Goal: Task Accomplishment & Management: Manage account settings

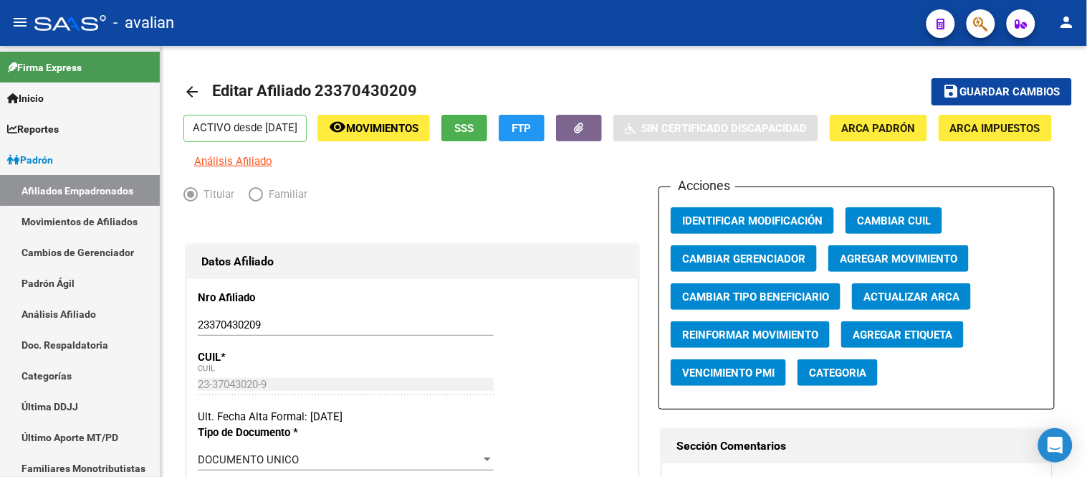
scroll to position [398, 0]
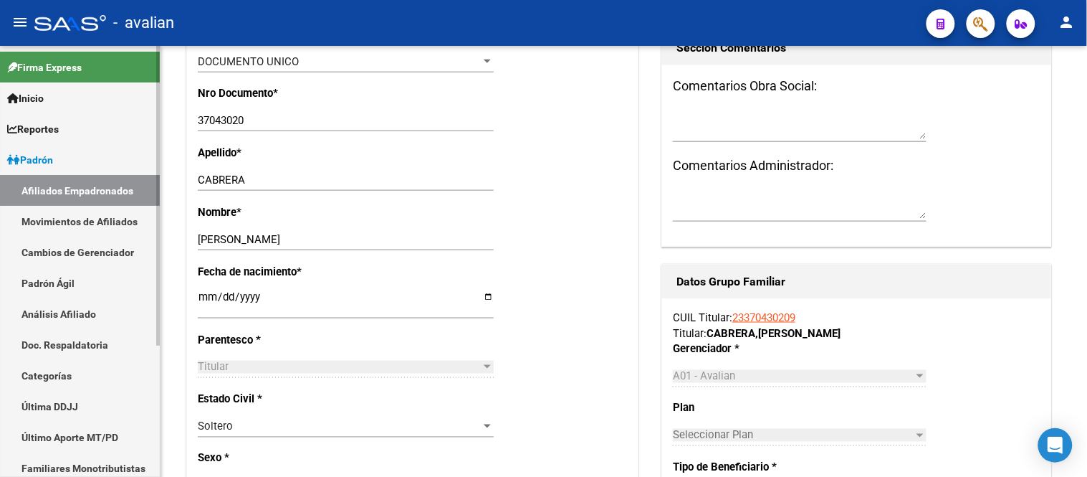
click at [72, 215] on link "Movimientos de Afiliados" at bounding box center [80, 221] width 160 height 31
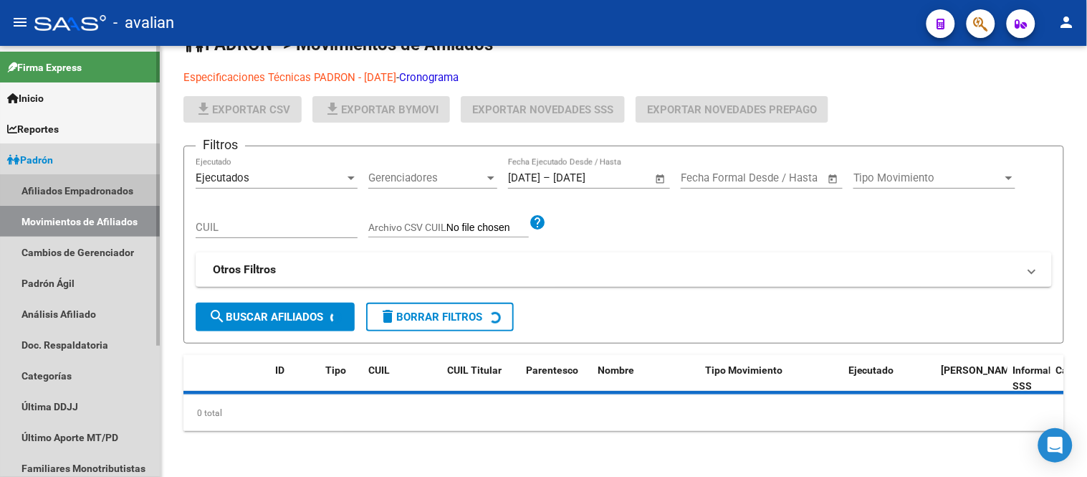
click at [75, 189] on link "Afiliados Empadronados" at bounding box center [80, 190] width 160 height 31
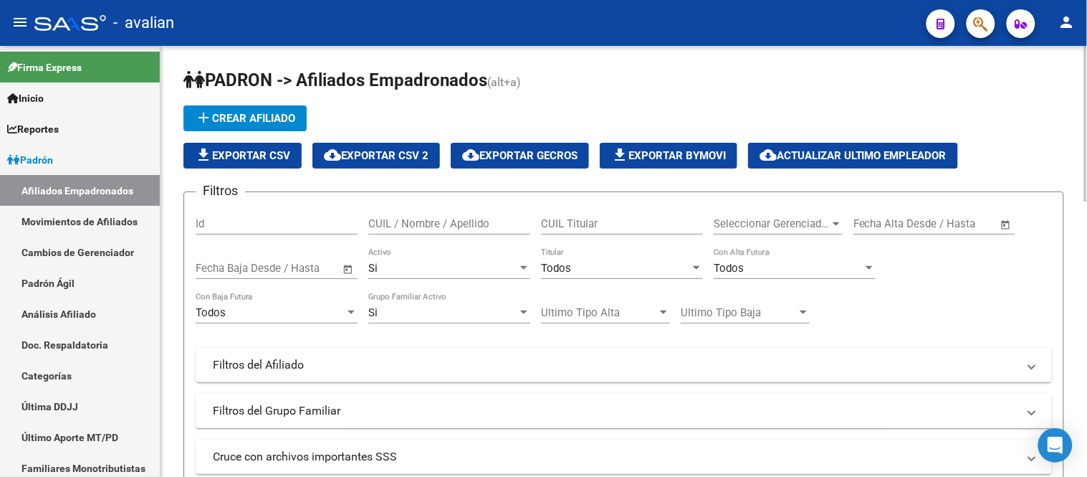
click at [464, 226] on input "CUIL / Nombre / Apellido" at bounding box center [449, 223] width 162 height 13
paste input "20448308309"
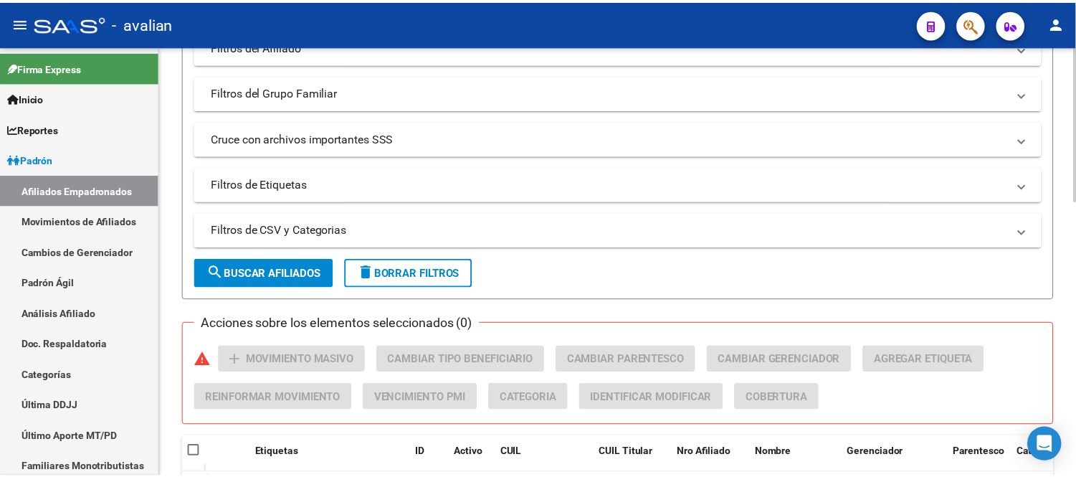
scroll to position [398, 0]
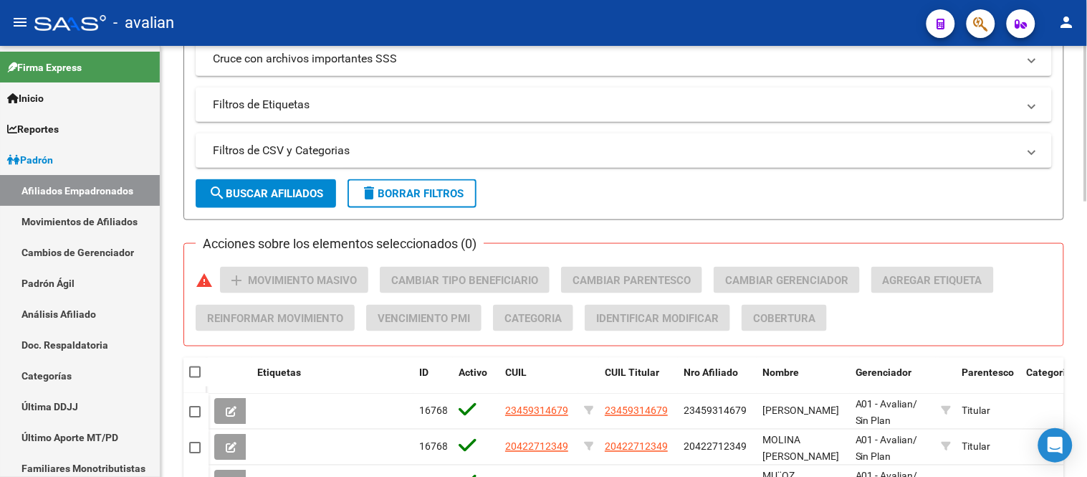
type input "20448308309"
click at [278, 195] on span "search Buscar Afiliados" at bounding box center [266, 193] width 115 height 13
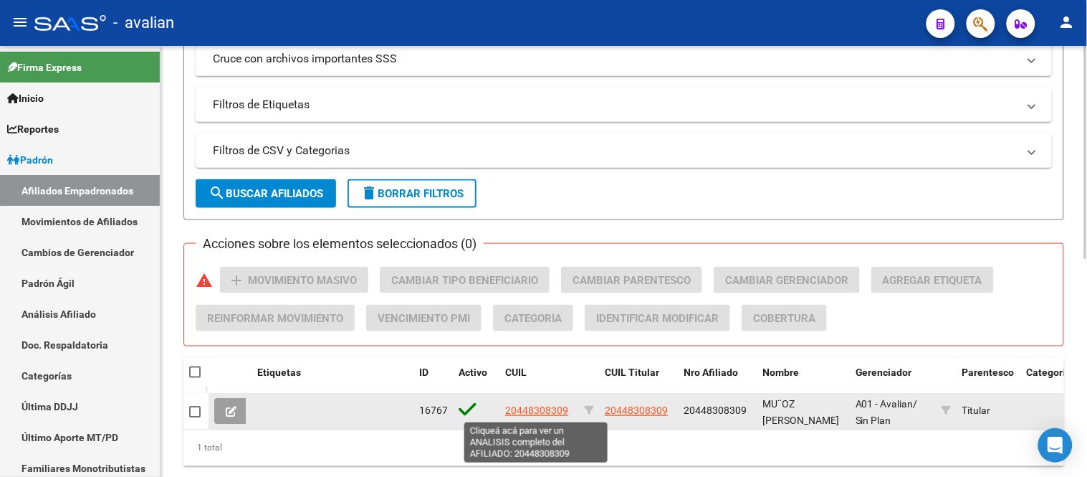
click at [528, 405] on span "20448308309" at bounding box center [536, 410] width 63 height 11
type textarea "20448308309"
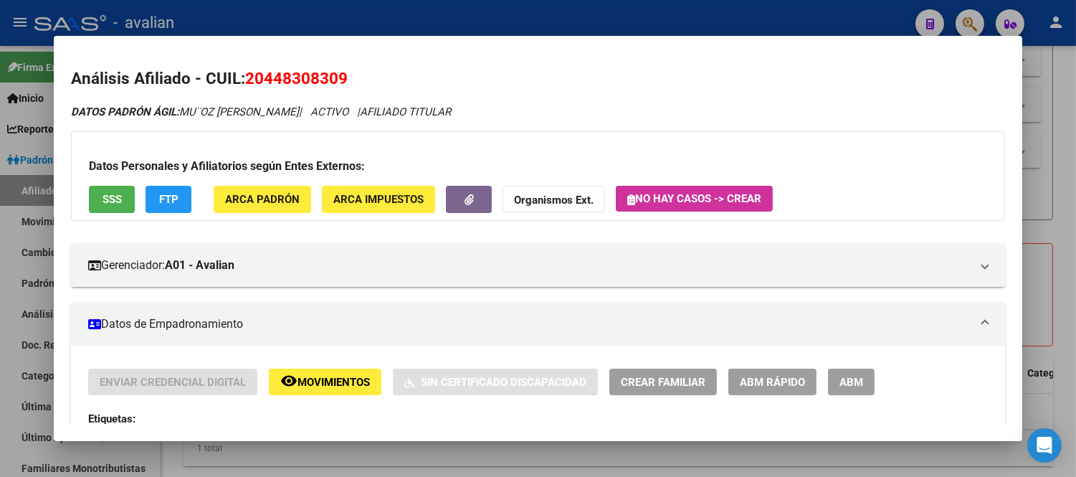
click at [839, 384] on span "ABM" at bounding box center [851, 382] width 24 height 13
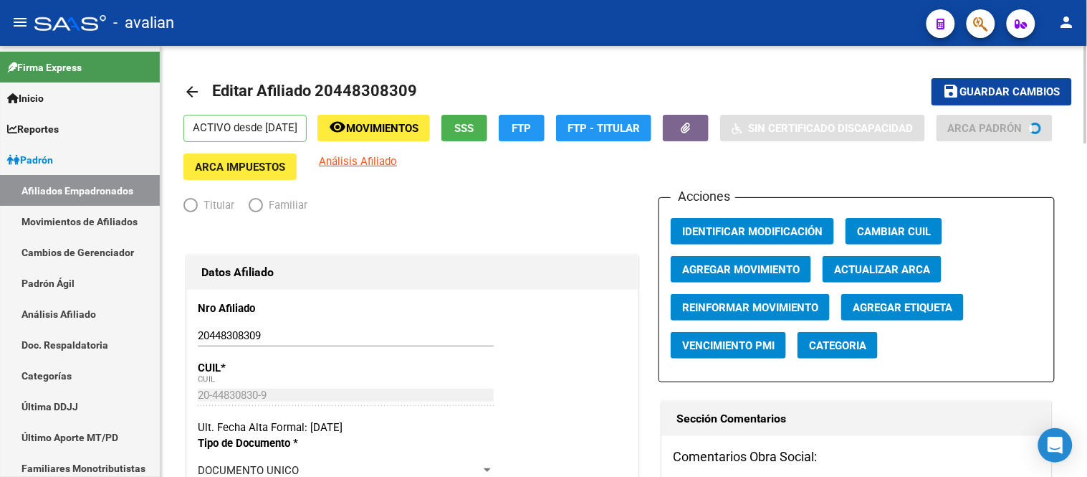
radio input "true"
type input "30-71493925-0"
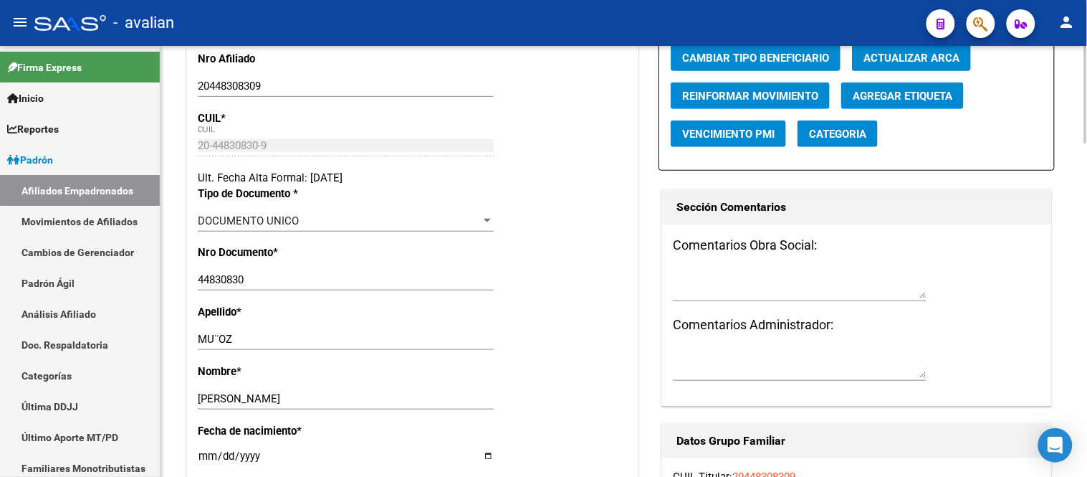
scroll to position [318, 0]
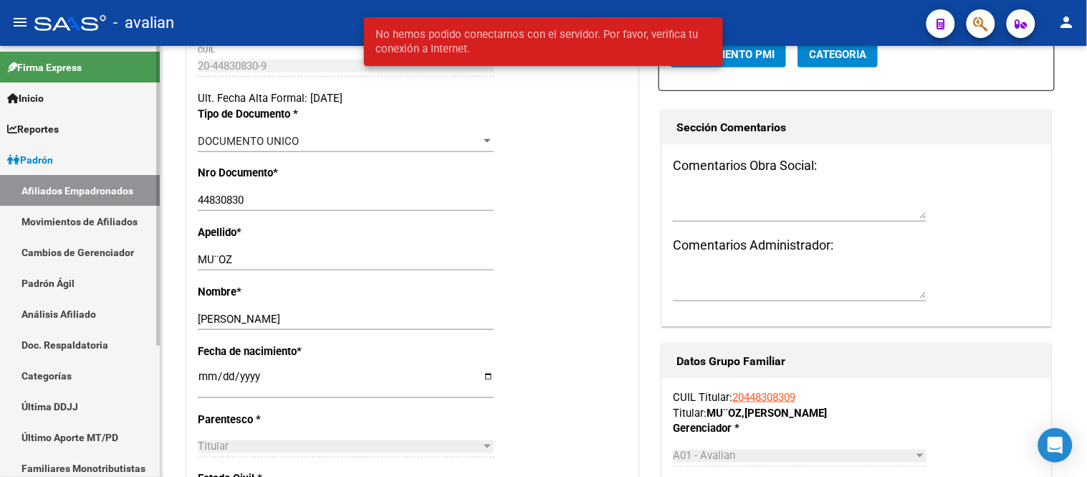
click at [63, 228] on link "Movimientos de Afiliados" at bounding box center [80, 221] width 160 height 31
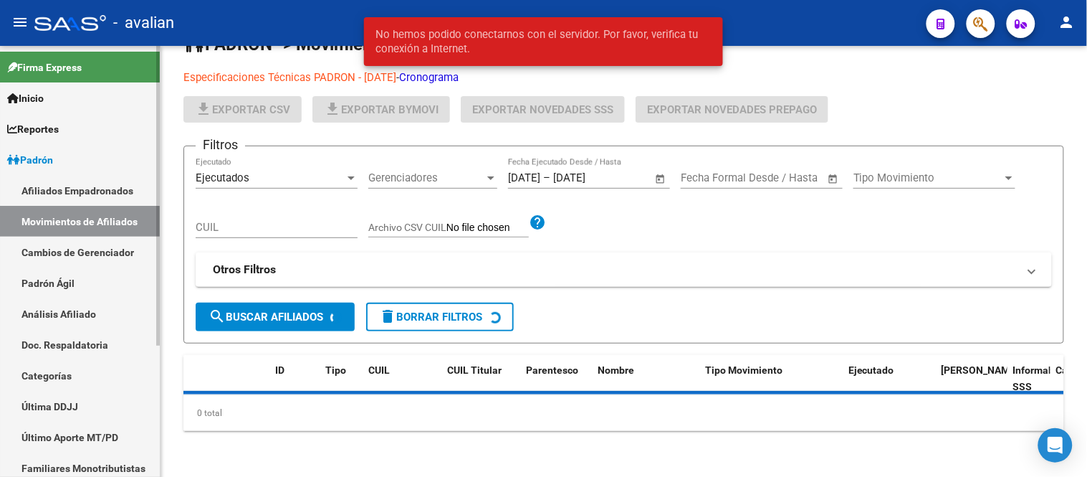
click at [70, 190] on link "Afiliados Empadronados" at bounding box center [80, 190] width 160 height 31
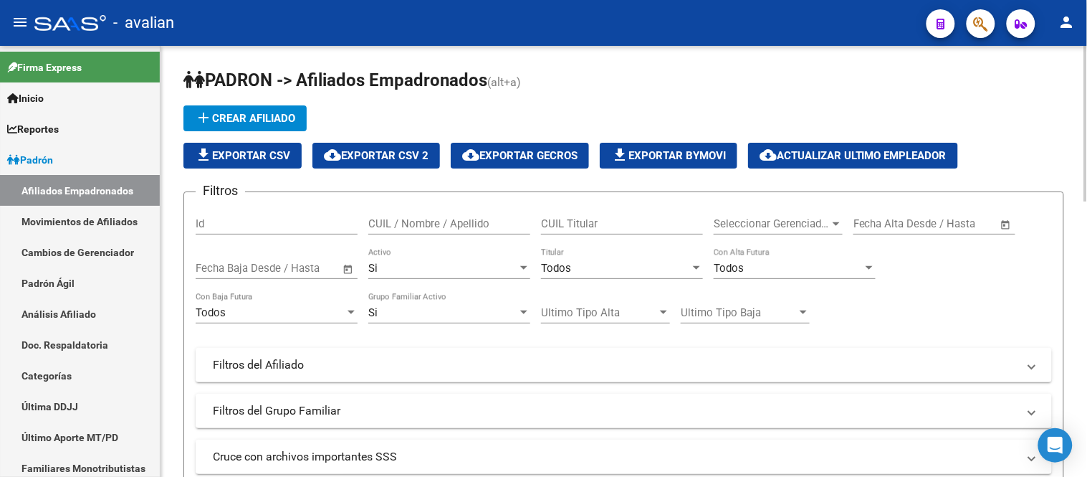
click at [403, 223] on input "CUIL / Nombre / Apellido" at bounding box center [449, 223] width 162 height 13
paste input "20422712349"
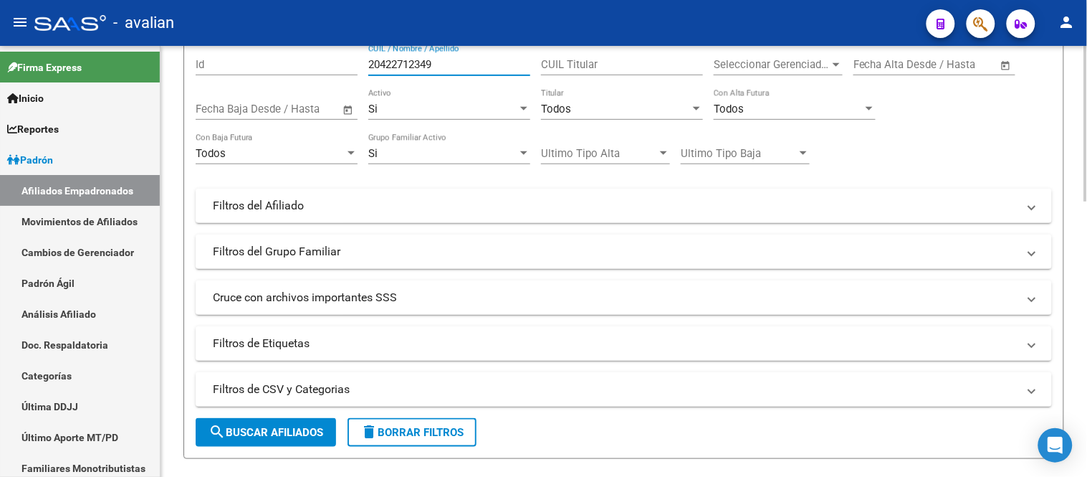
type input "20422712349"
click at [292, 439] on span "search Buscar Afiliados" at bounding box center [266, 432] width 115 height 13
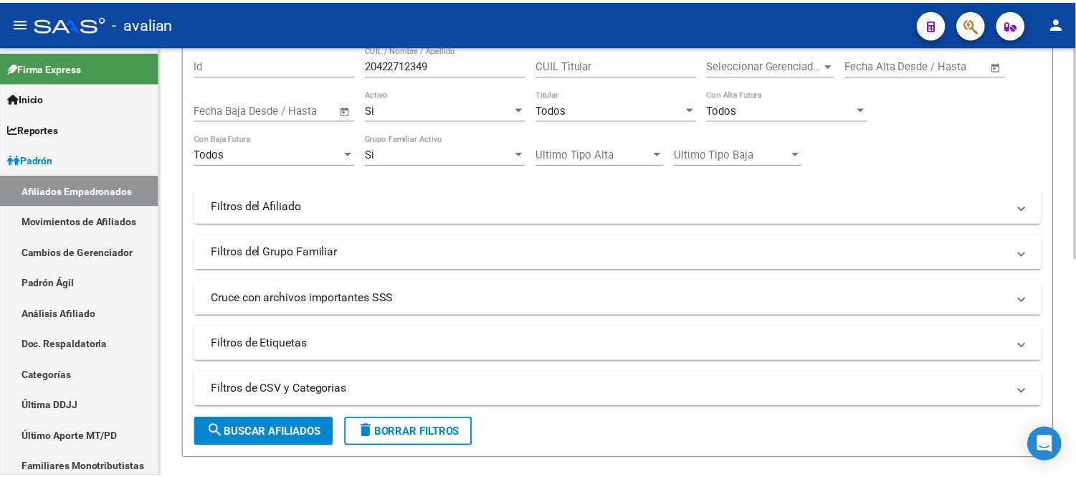
scroll to position [445, 0]
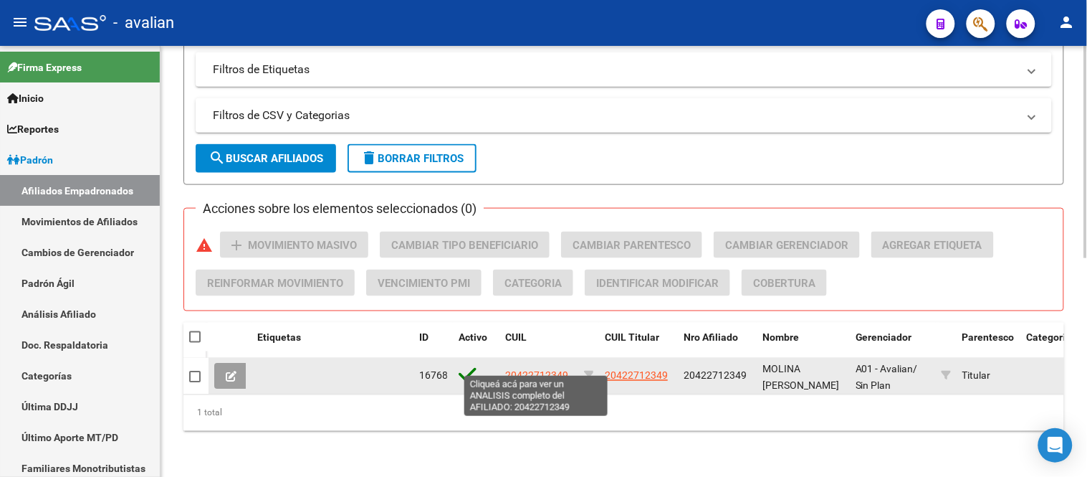
click at [543, 370] on span "20422712349" at bounding box center [536, 375] width 63 height 11
type textarea "20422712349"
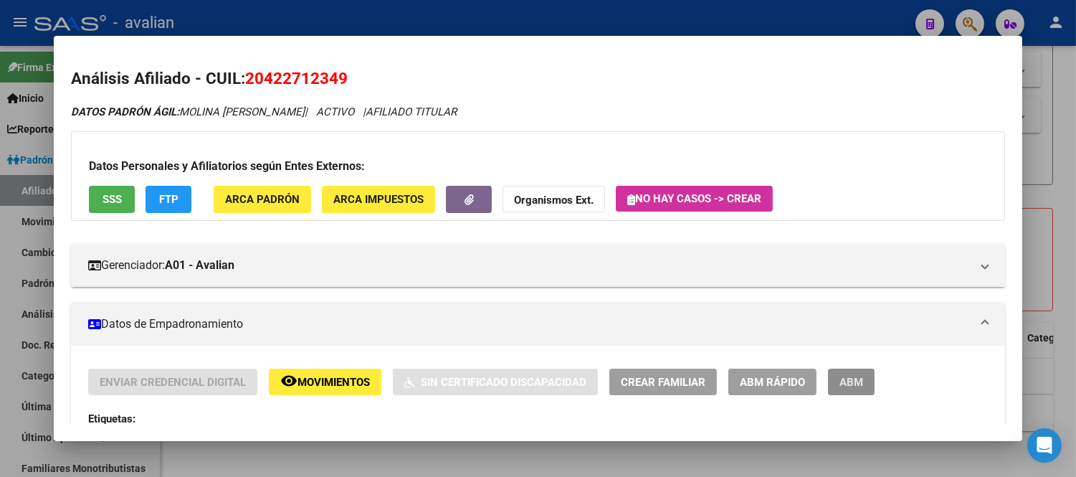
click at [850, 385] on span "ABM" at bounding box center [851, 382] width 24 height 13
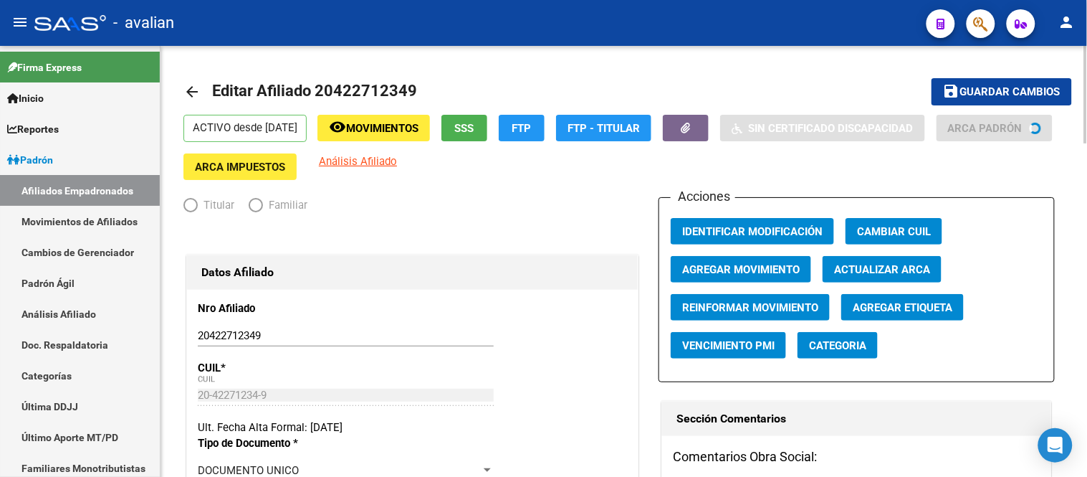
radio input "true"
type input "30-71777468-6"
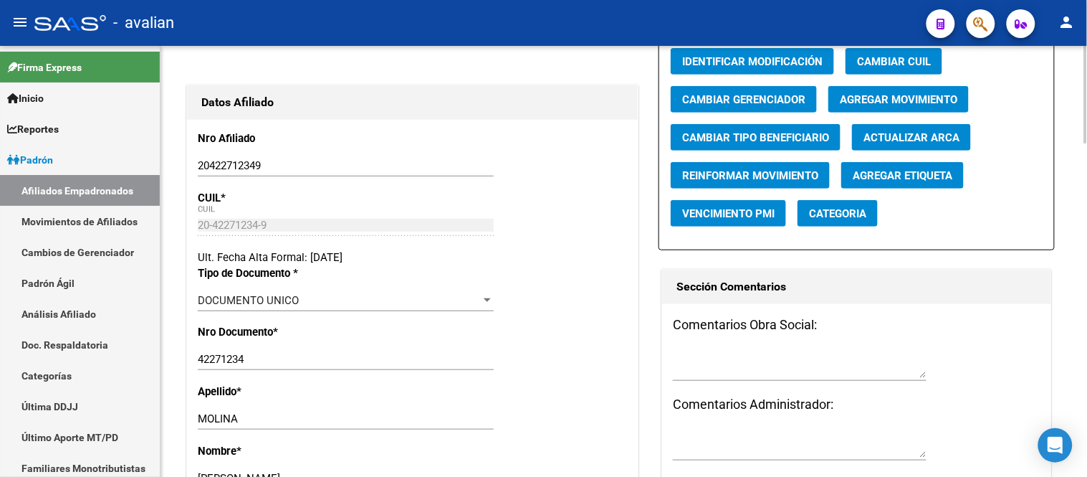
scroll to position [239, 0]
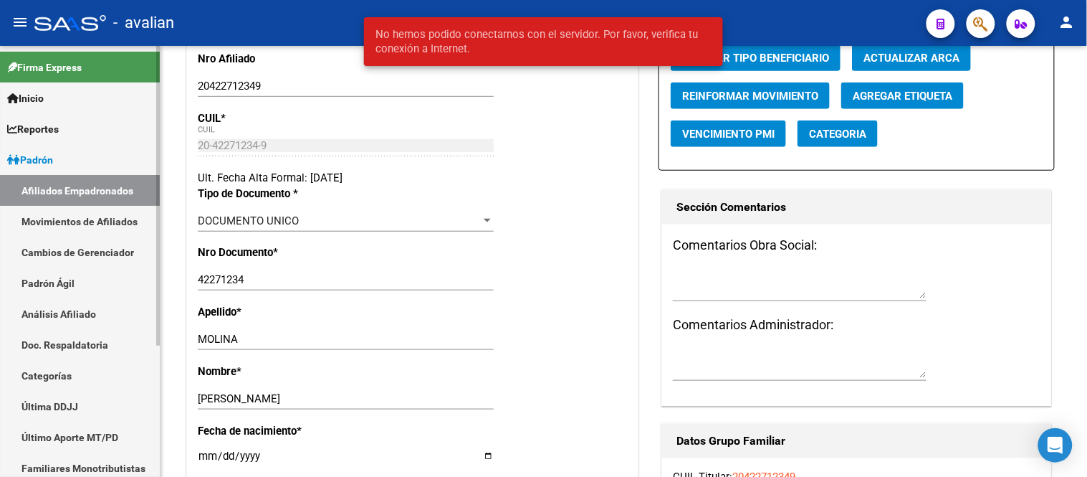
click at [75, 214] on link "Movimientos de Afiliados" at bounding box center [80, 221] width 160 height 31
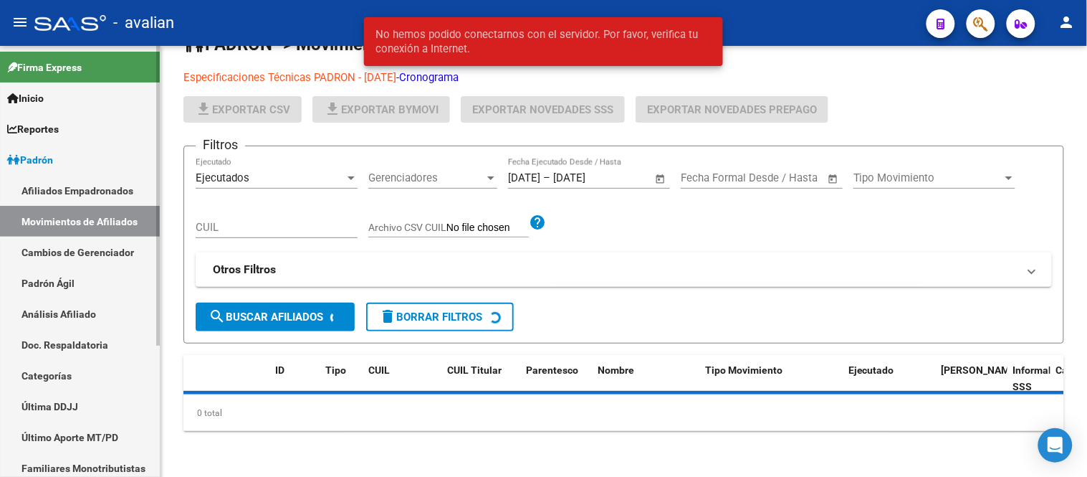
click at [76, 188] on link "Afiliados Empadronados" at bounding box center [80, 190] width 160 height 31
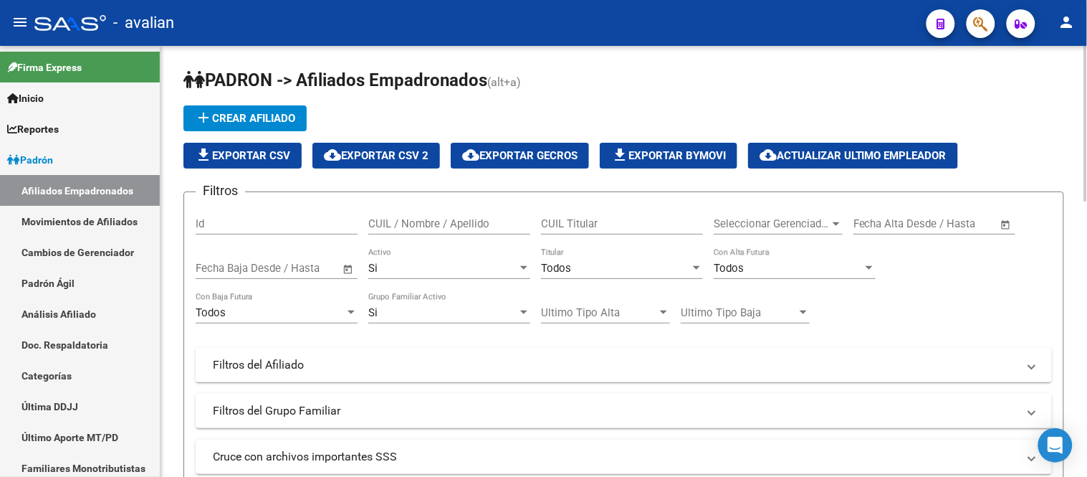
click at [432, 221] on input "CUIL / Nombre / Apellido" at bounding box center [449, 223] width 162 height 13
paste input "23459314679"
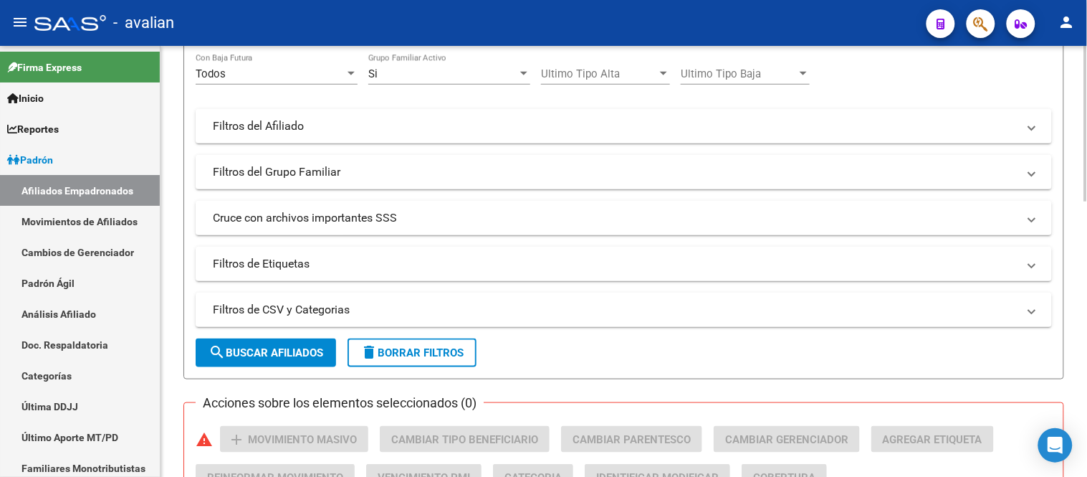
type input "23459314679"
click at [266, 353] on span "search Buscar Afiliados" at bounding box center [266, 352] width 115 height 13
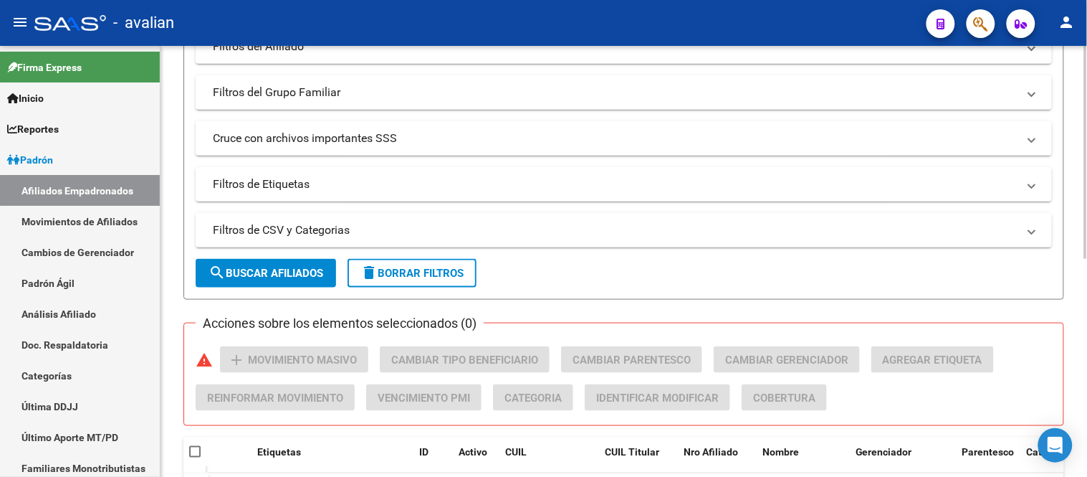
scroll to position [398, 0]
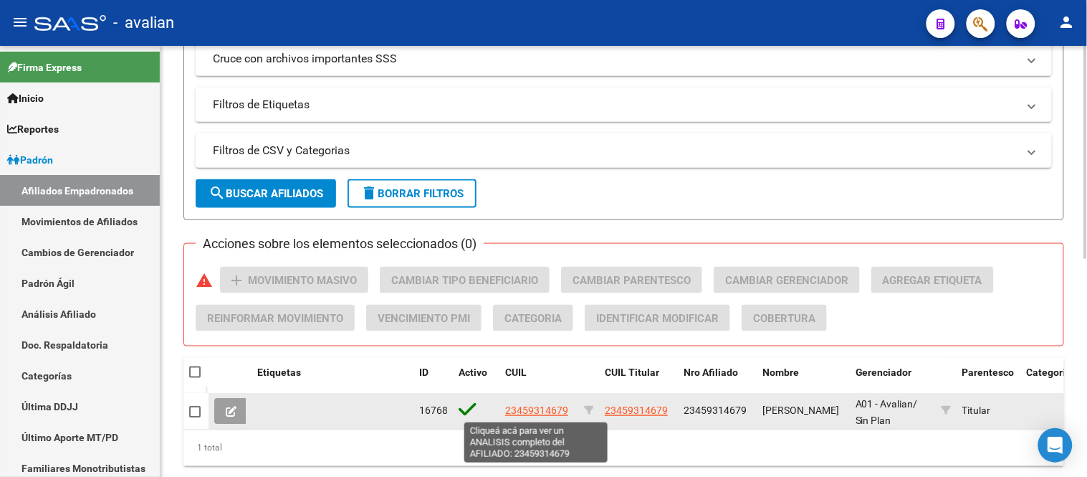
click at [552, 412] on span "23459314679" at bounding box center [536, 410] width 63 height 11
type textarea "23459314679"
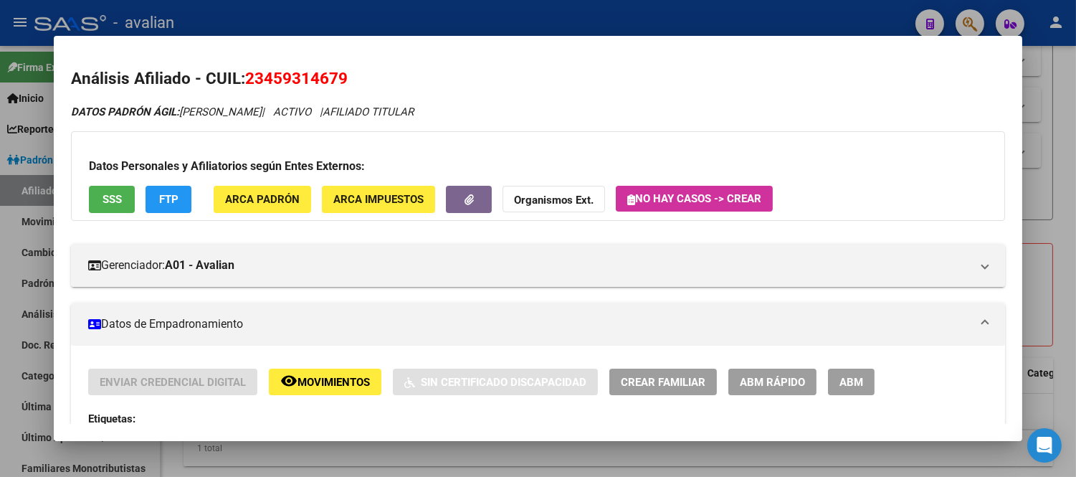
click at [857, 381] on span "ABM" at bounding box center [851, 382] width 24 height 13
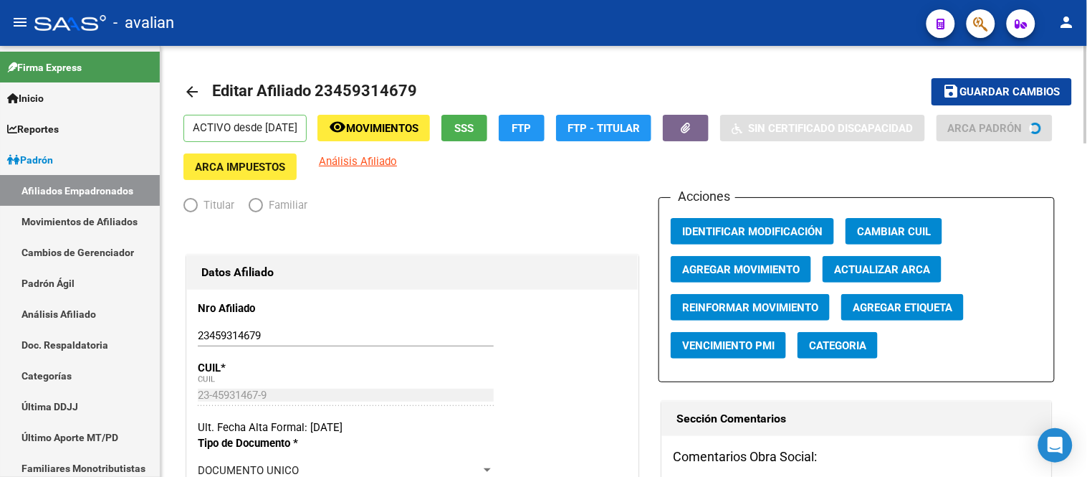
radio input "true"
type input "30-71220298-6"
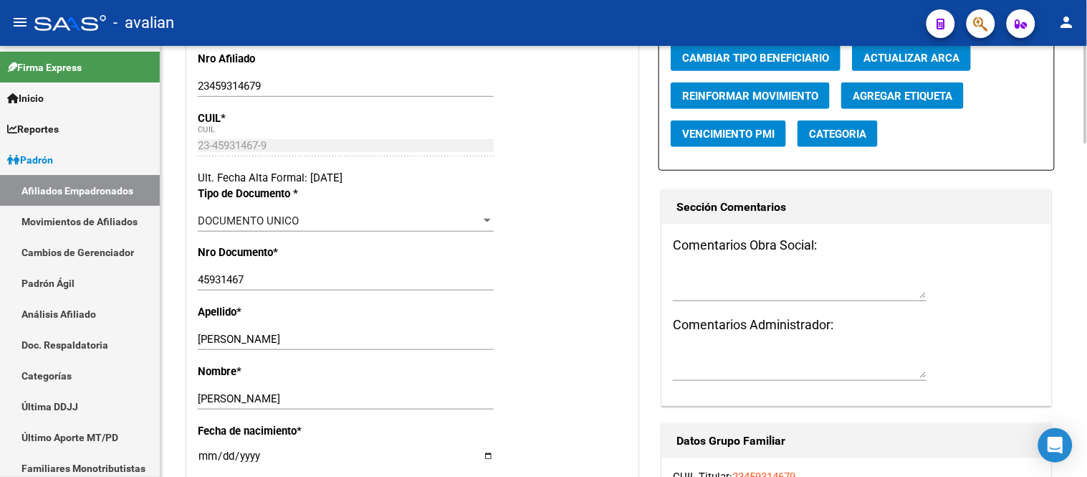
scroll to position [318, 0]
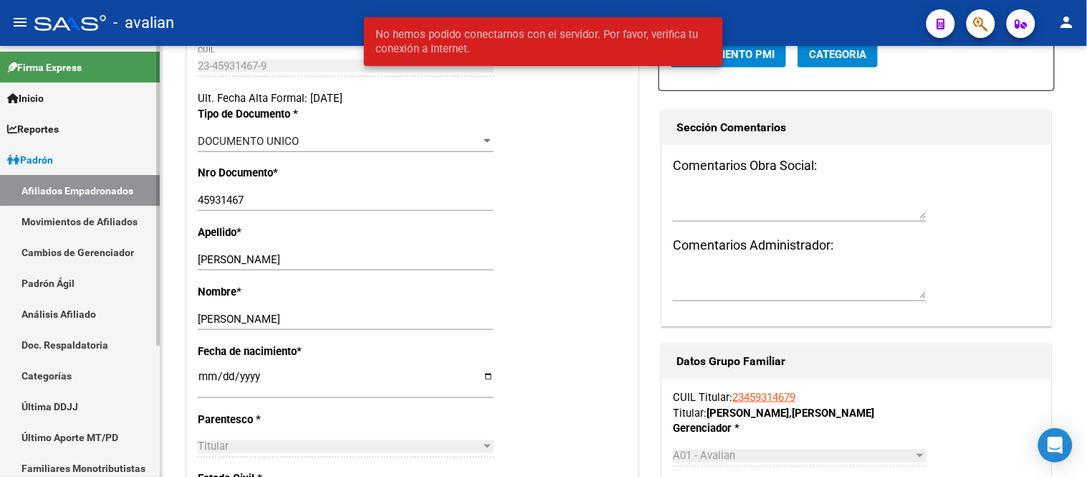
click at [68, 217] on link "Movimientos de Afiliados" at bounding box center [80, 221] width 160 height 31
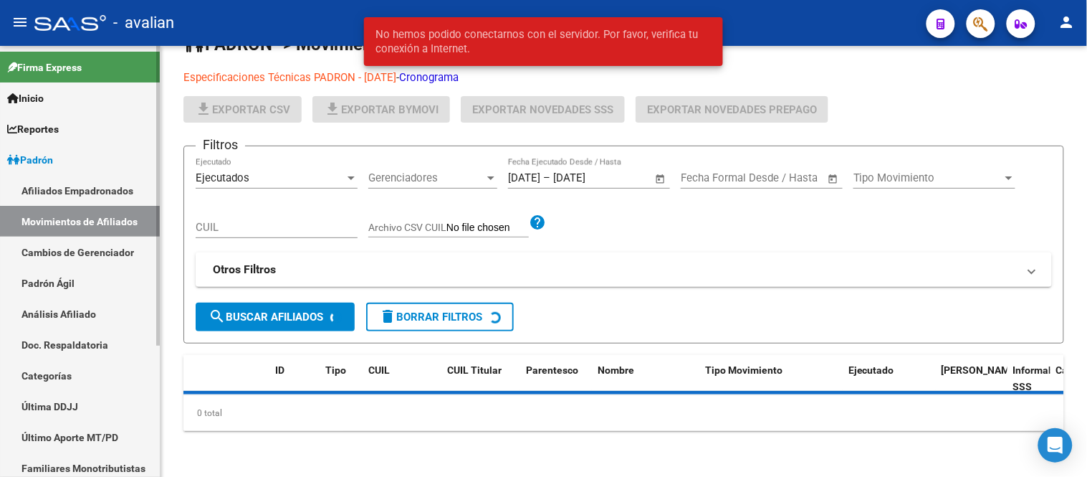
click at [72, 185] on link "Afiliados Empadronados" at bounding box center [80, 190] width 160 height 31
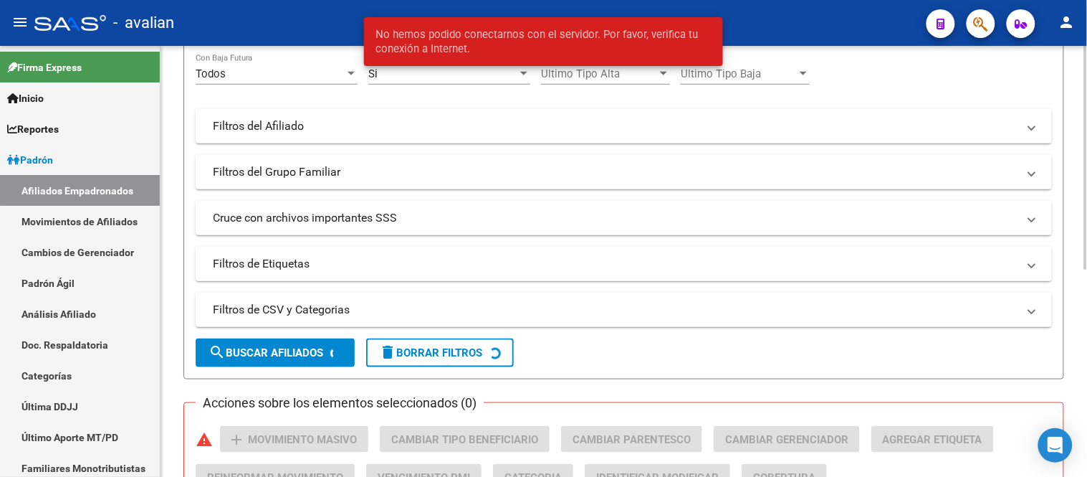
scroll to position [80, 0]
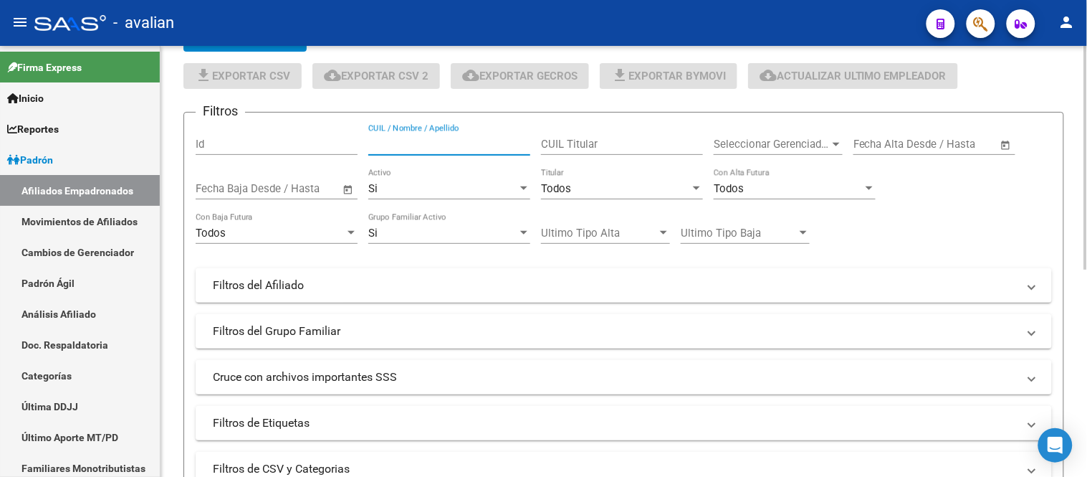
click at [459, 146] on input "CUIL / Nombre / Apellido" at bounding box center [449, 144] width 162 height 13
paste input "20200624085"
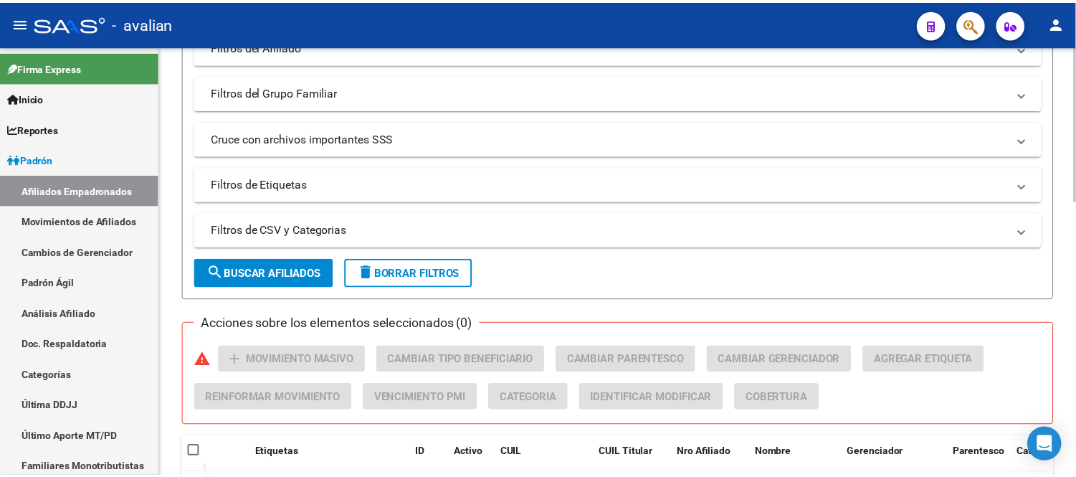
scroll to position [398, 0]
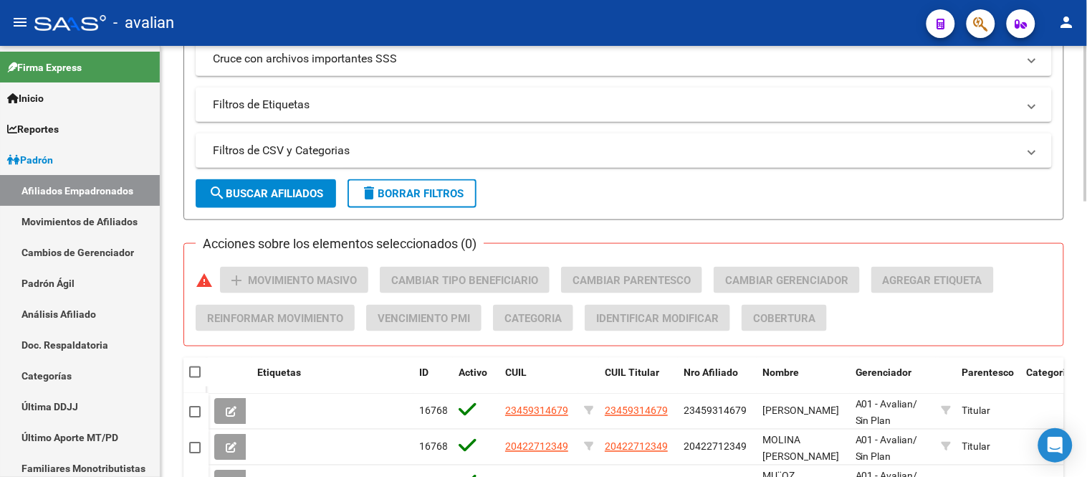
type input "20200624085"
click at [257, 198] on span "search Buscar Afiliados" at bounding box center [266, 193] width 115 height 13
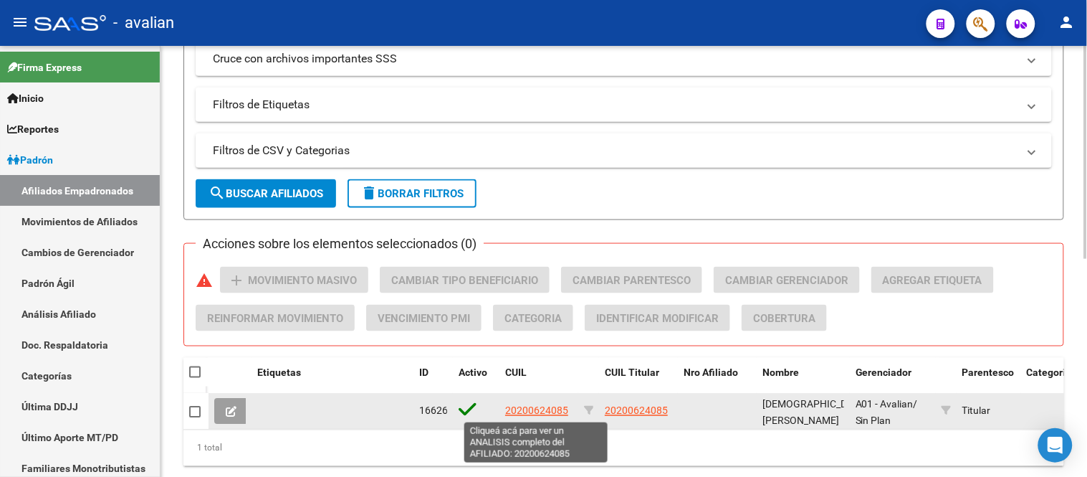
click at [542, 405] on span "20200624085" at bounding box center [536, 410] width 63 height 11
type textarea "20200624085"
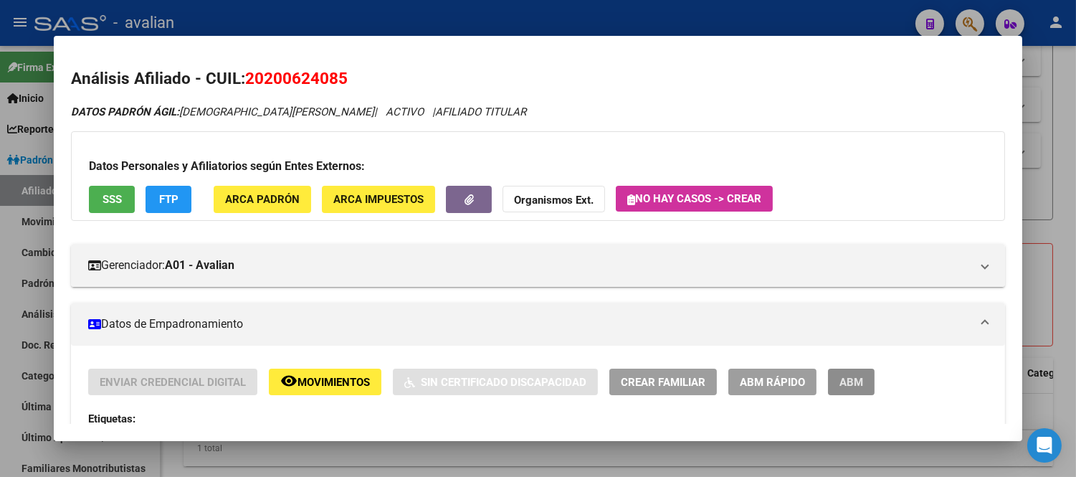
click at [851, 386] on span "ABM" at bounding box center [851, 382] width 24 height 13
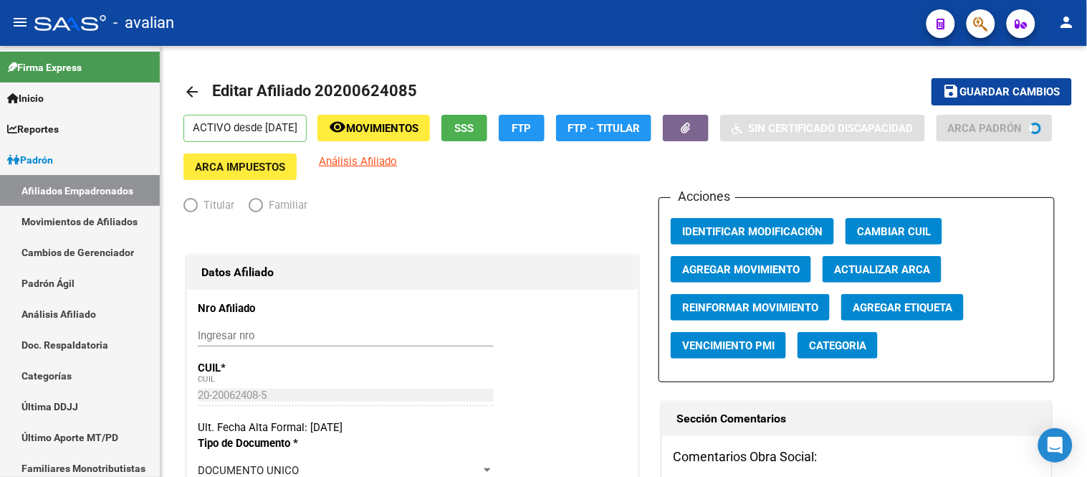
radio input "true"
type input "30-64186700-0"
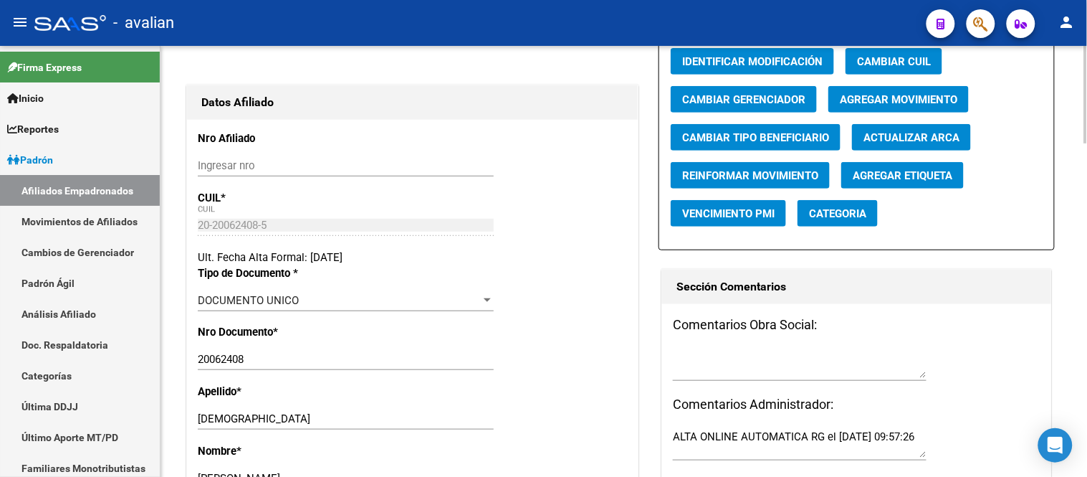
scroll to position [398, 0]
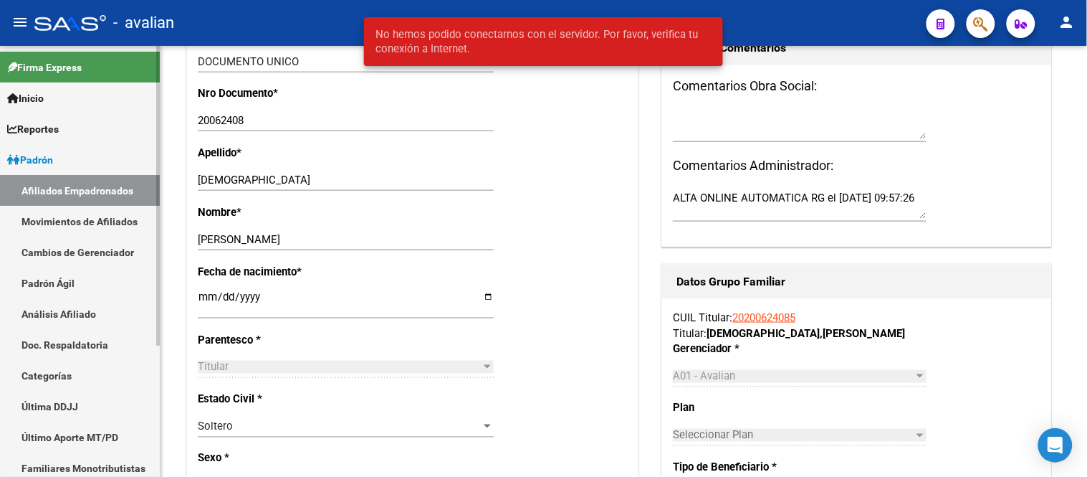
drag, startPoint x: 82, startPoint y: 226, endPoint x: 84, endPoint y: 215, distance: 11.6
click at [82, 226] on link "Movimientos de Afiliados" at bounding box center [80, 221] width 160 height 31
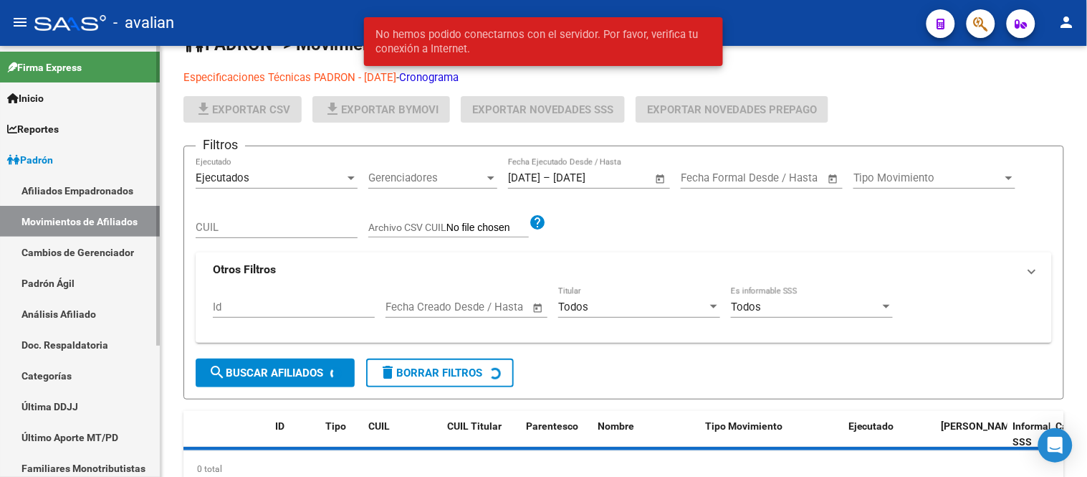
click at [86, 187] on link "Afiliados Empadronados" at bounding box center [80, 190] width 160 height 31
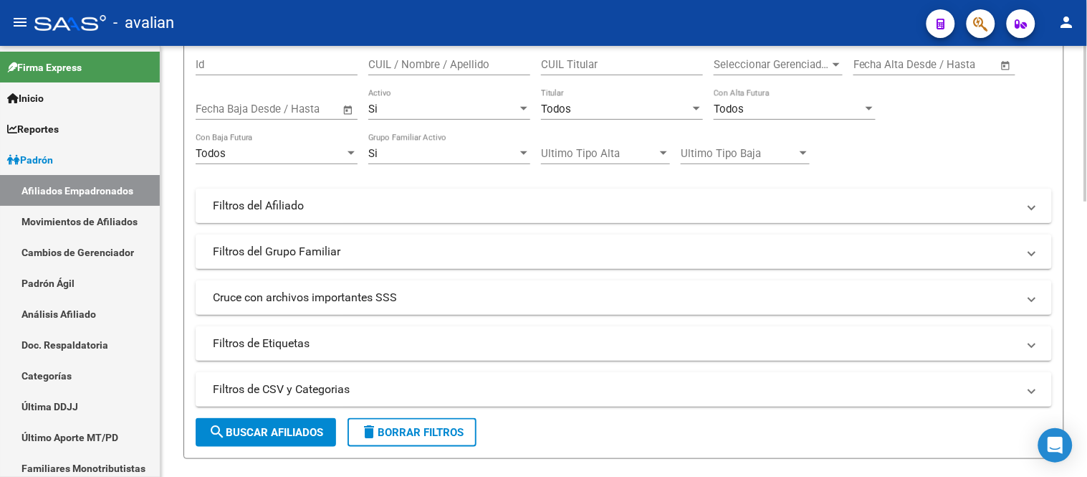
scroll to position [159, 0]
click at [436, 68] on input "CUIL / Nombre / Apellido" at bounding box center [449, 64] width 162 height 13
paste input "27328228705"
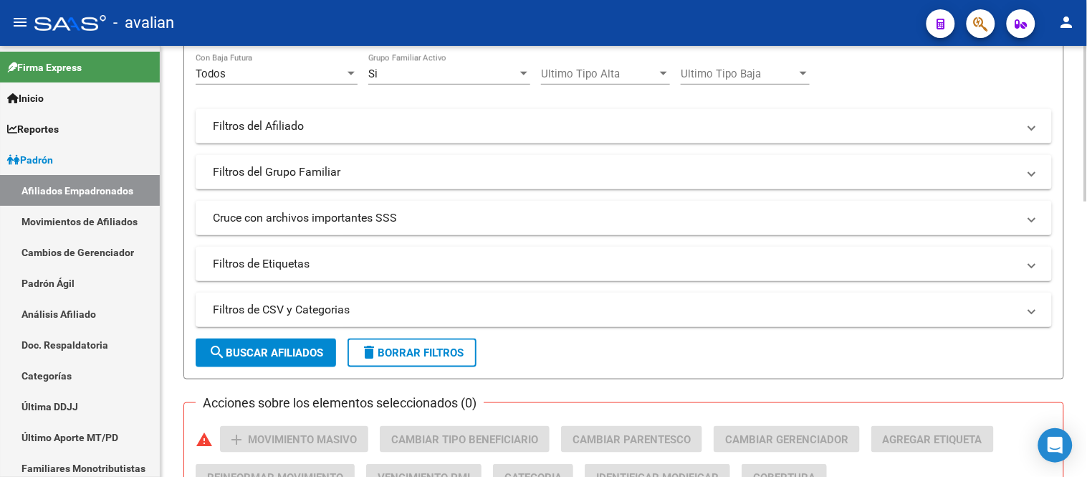
type input "27328228705"
click at [292, 354] on span "search Buscar Afiliados" at bounding box center [266, 352] width 115 height 13
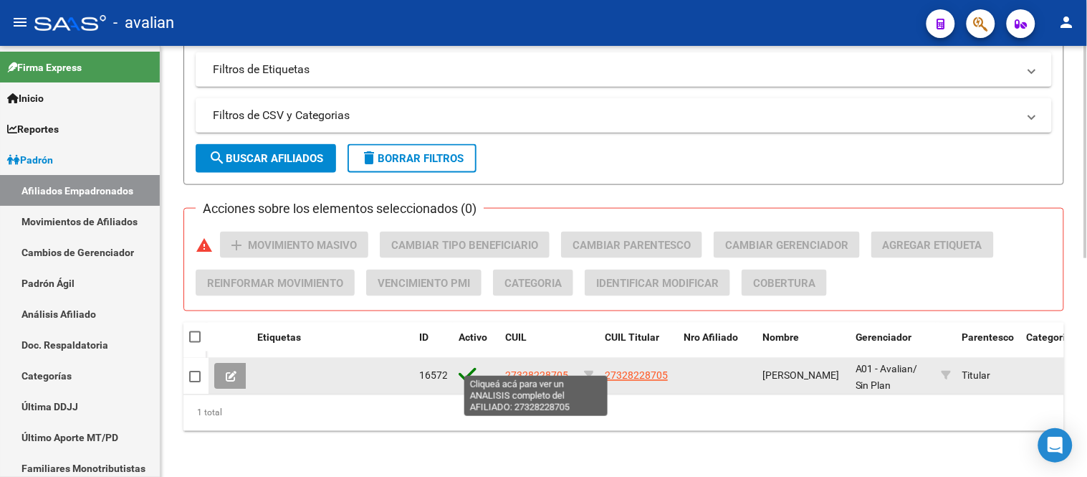
click at [530, 370] on span "27328228705" at bounding box center [536, 375] width 63 height 11
type textarea "27328228705"
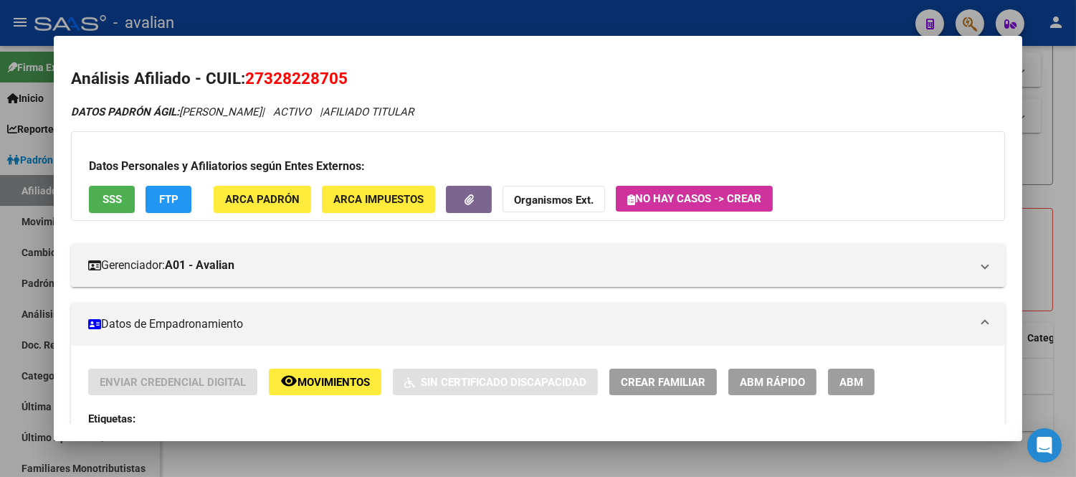
click at [864, 373] on button "ABM" at bounding box center [851, 381] width 47 height 27
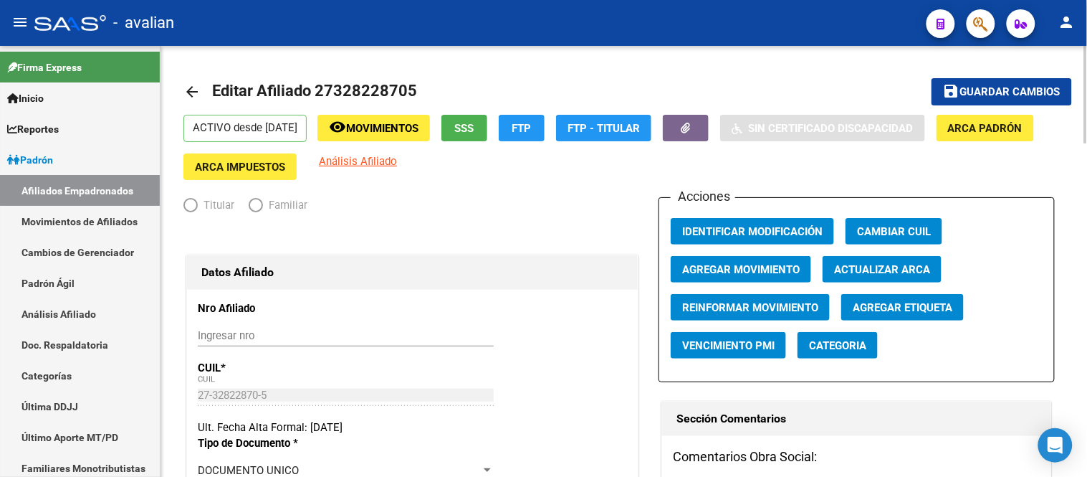
radio input "true"
type input "30-71682250-4"
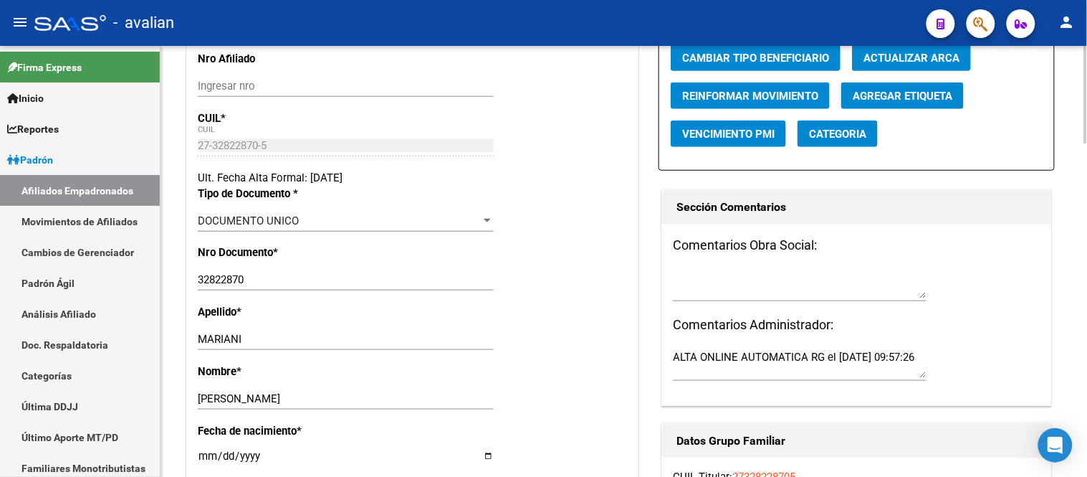
scroll to position [318, 0]
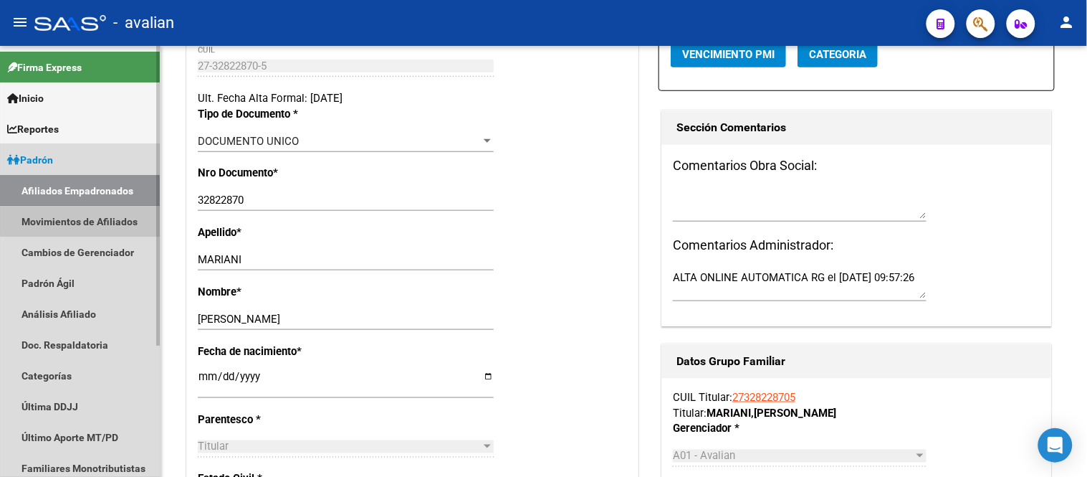
click at [84, 217] on link "Movimientos de Afiliados" at bounding box center [80, 221] width 160 height 31
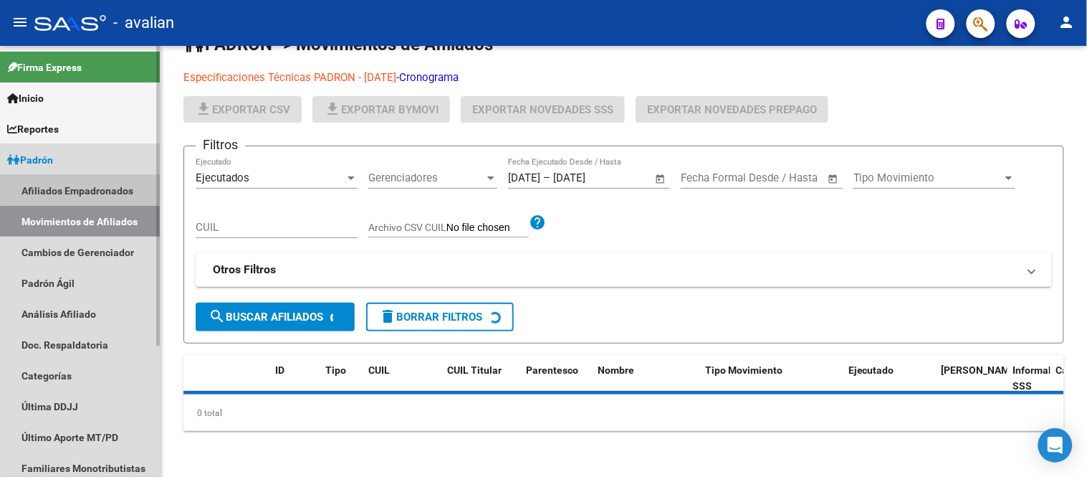
click at [82, 186] on link "Afiliados Empadronados" at bounding box center [80, 190] width 160 height 31
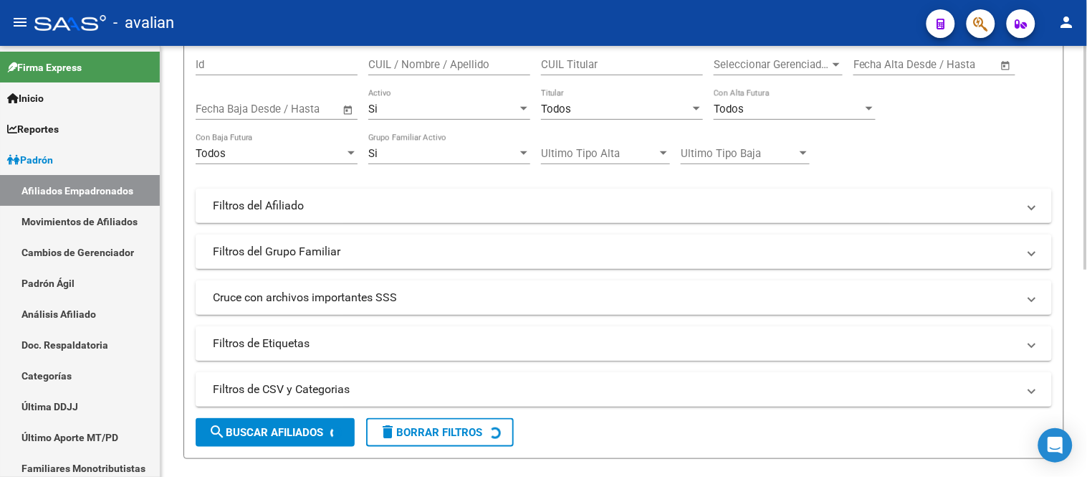
scroll to position [80, 0]
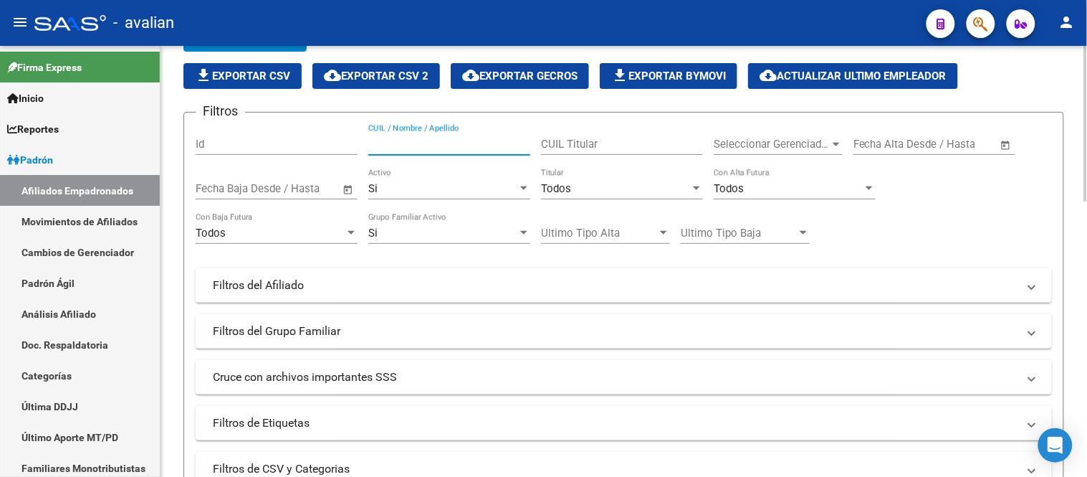
click at [459, 149] on input "CUIL / Nombre / Apellido" at bounding box center [449, 144] width 162 height 13
paste input "20632123273"
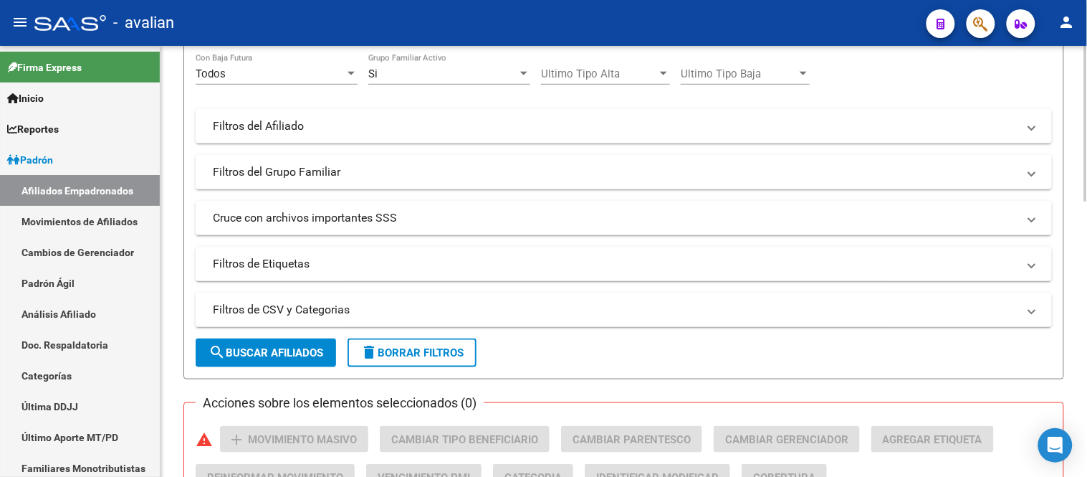
scroll to position [318, 0]
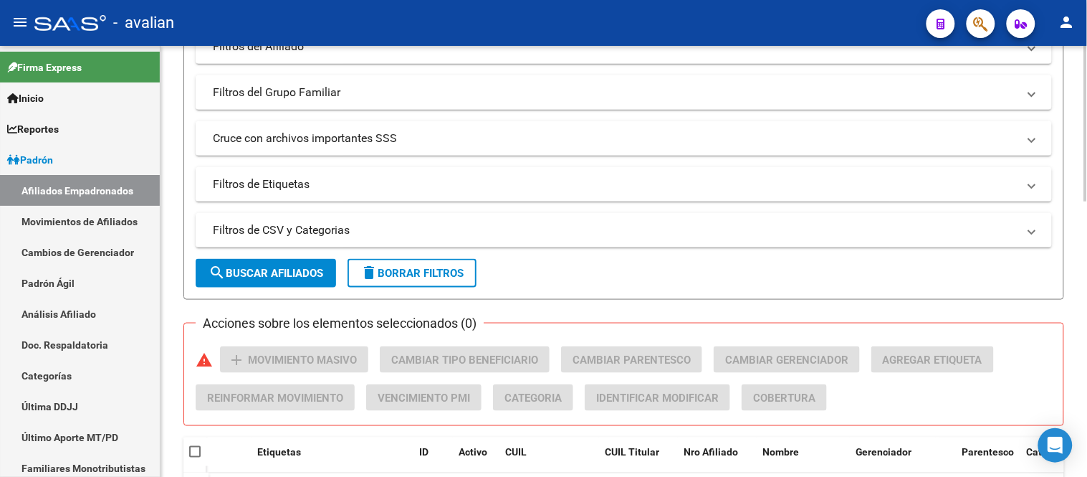
type input "20632123273"
click at [260, 271] on span "search Buscar Afiliados" at bounding box center [266, 273] width 115 height 13
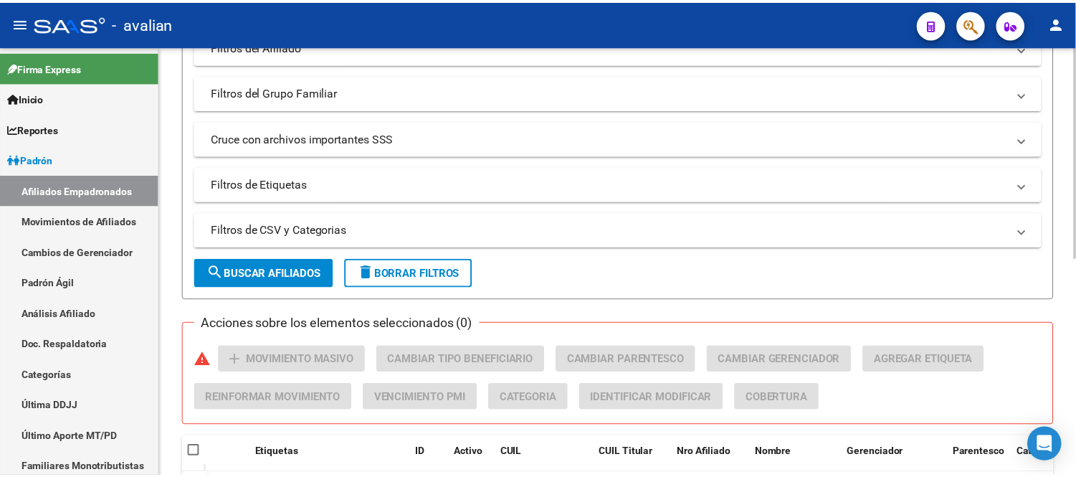
scroll to position [445, 0]
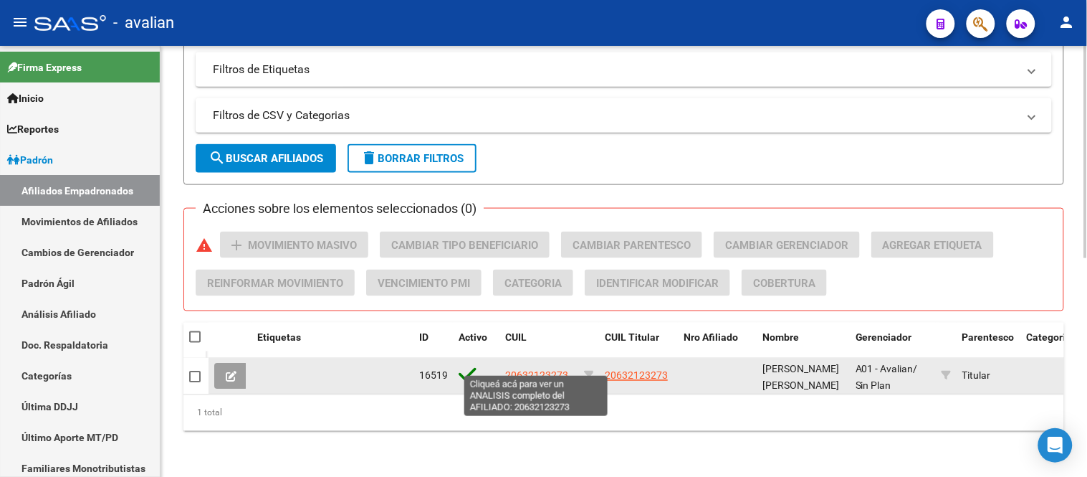
click at [522, 370] on span "20632123273" at bounding box center [536, 375] width 63 height 11
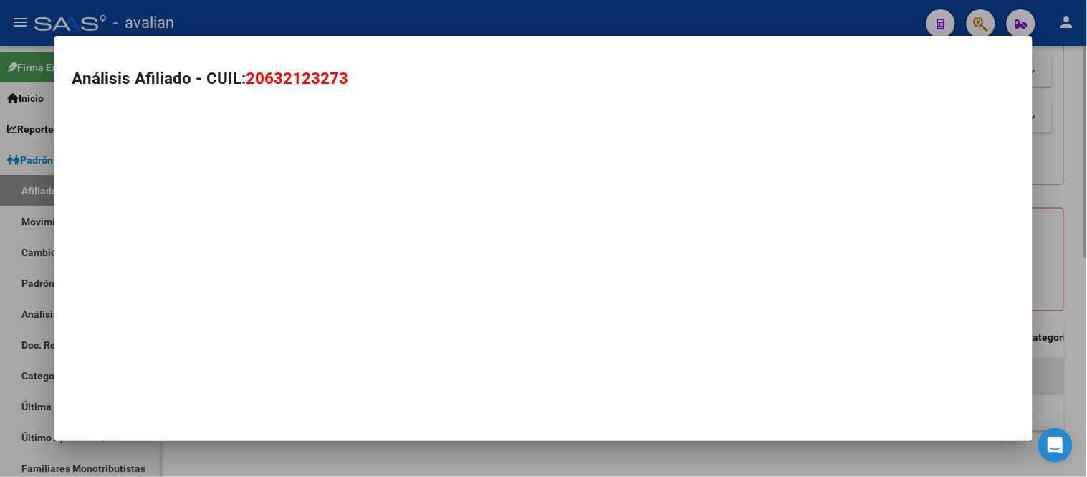
type textarea "20632123273"
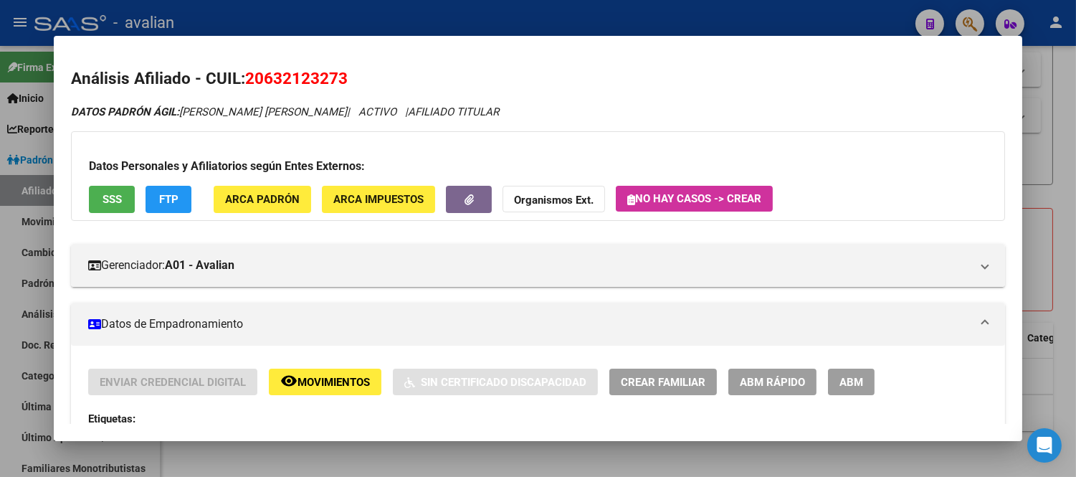
click at [839, 385] on span "ABM" at bounding box center [851, 382] width 24 height 13
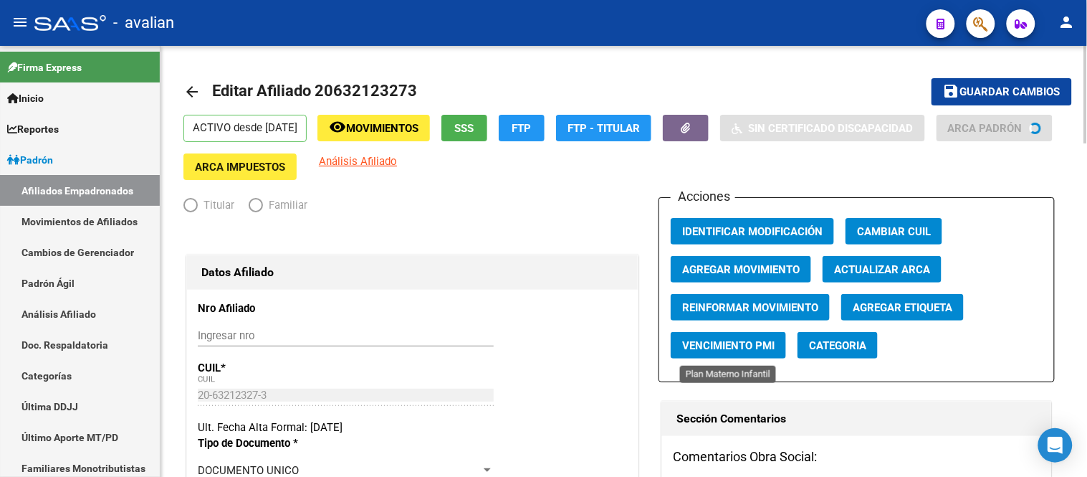
radio input "true"
type input "30-71023836-3"
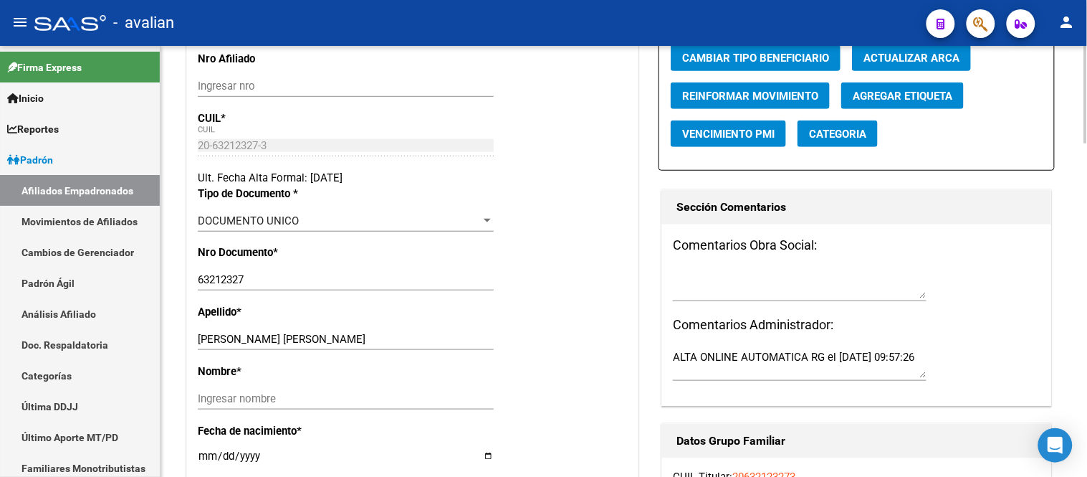
scroll to position [398, 0]
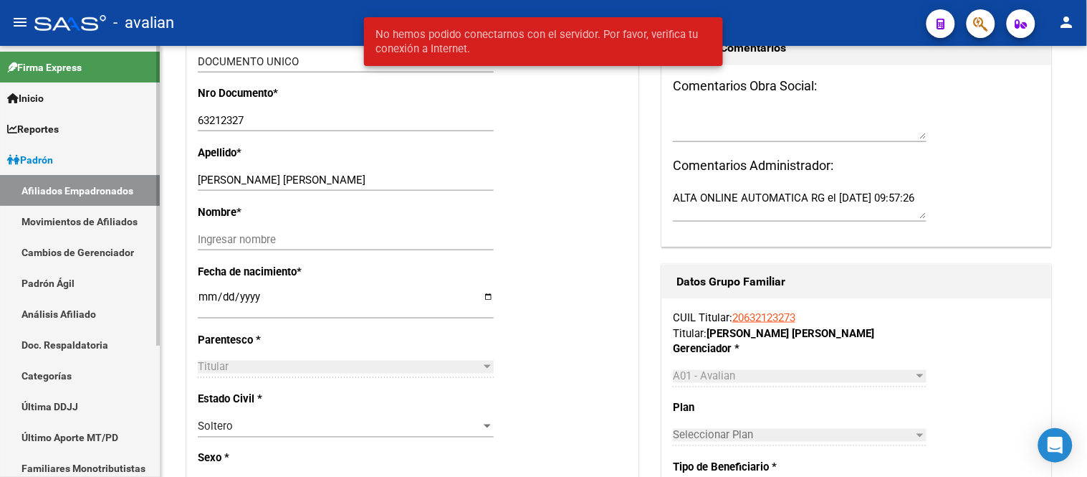
click at [27, 225] on link "Movimientos de Afiliados" at bounding box center [80, 221] width 160 height 31
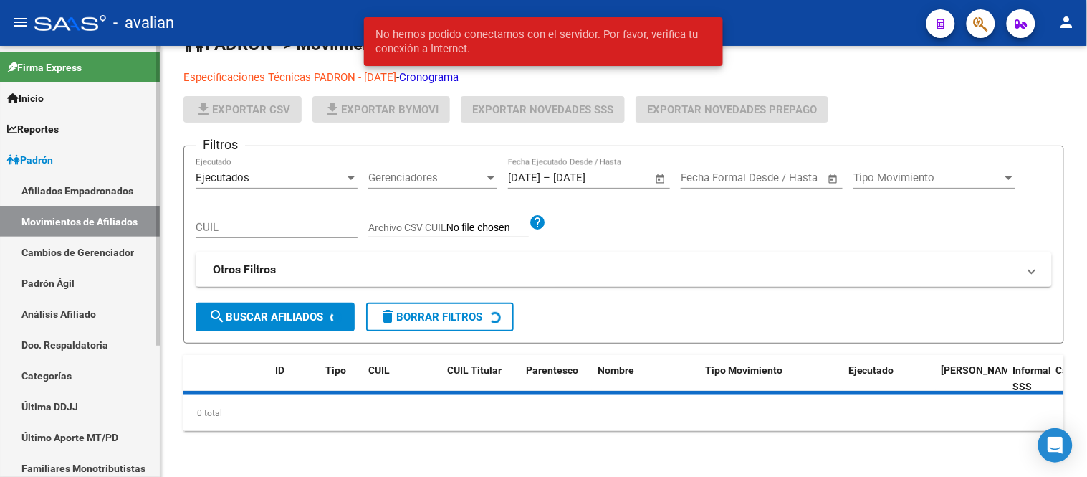
click at [69, 188] on link "Afiliados Empadronados" at bounding box center [80, 190] width 160 height 31
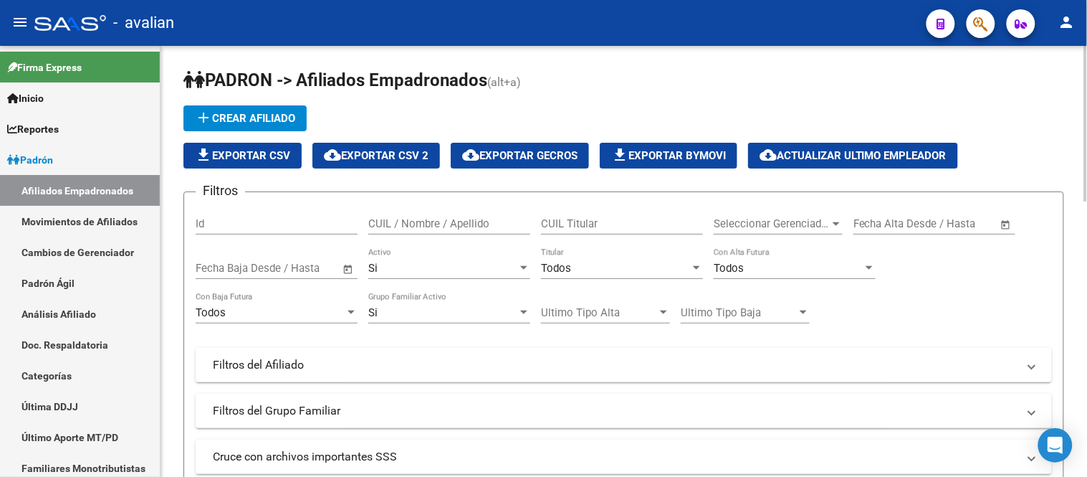
click at [467, 226] on input "CUIL / Nombre / Apellido" at bounding box center [449, 223] width 162 height 13
paste input "20230386596"
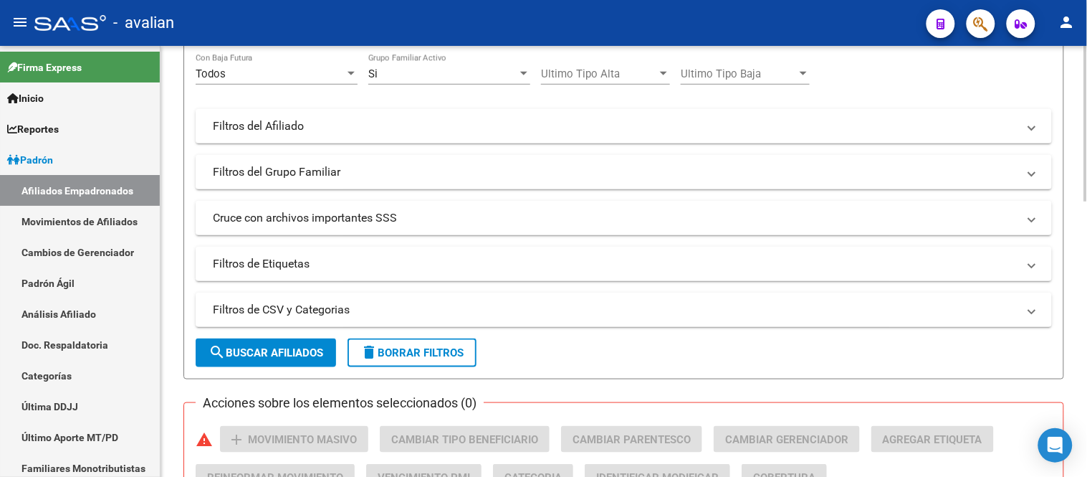
type input "20230386596"
click at [274, 357] on span "search Buscar Afiliados" at bounding box center [266, 352] width 115 height 13
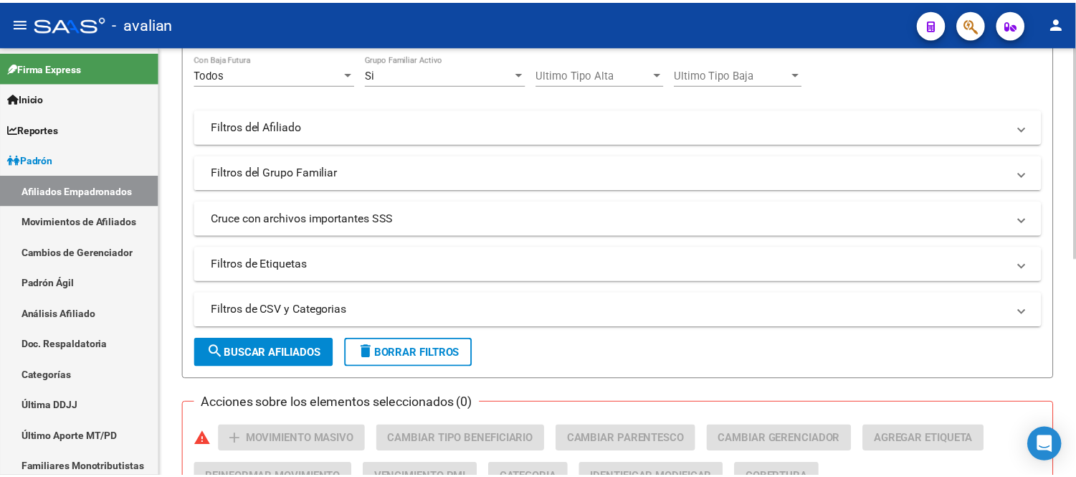
scroll to position [398, 0]
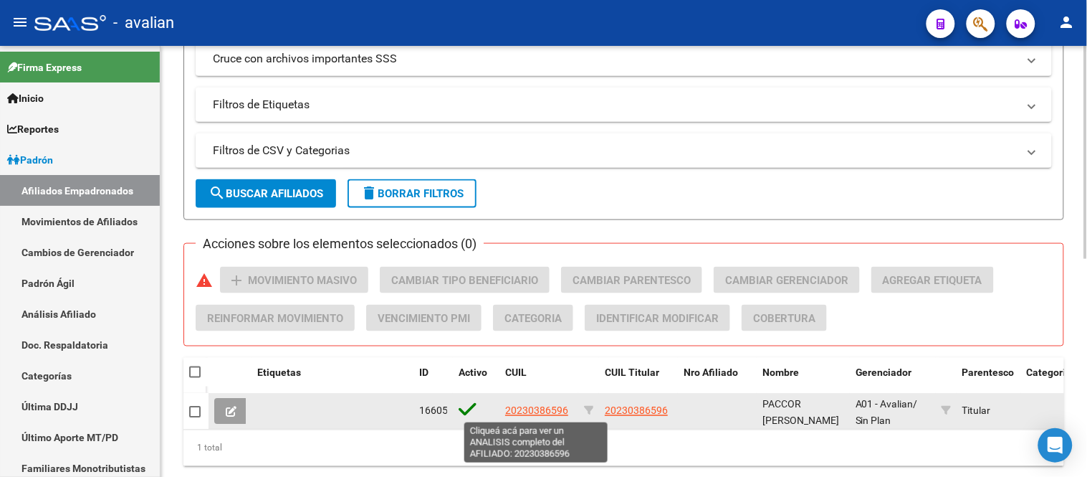
click at [530, 414] on span "20230386596" at bounding box center [536, 410] width 63 height 11
type textarea "20230386596"
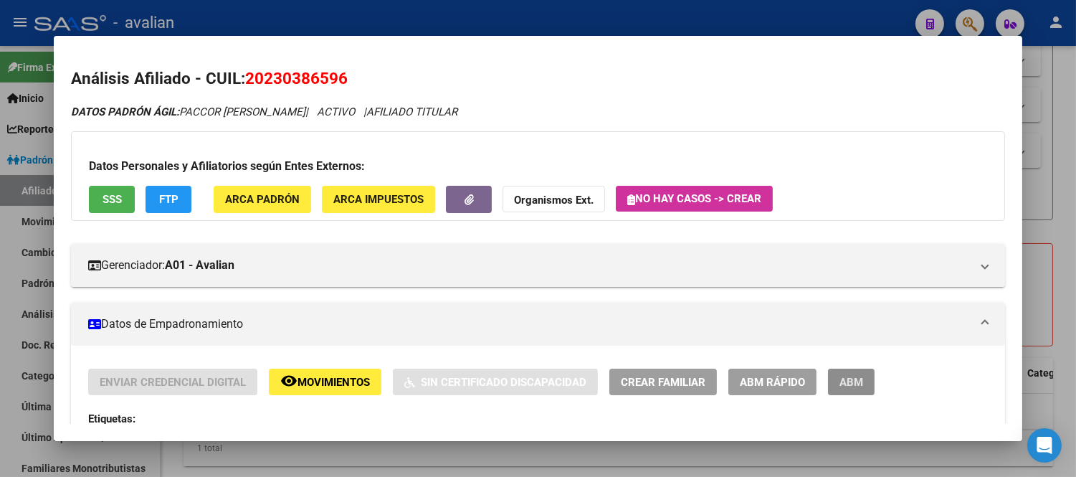
click at [841, 380] on span "ABM" at bounding box center [851, 382] width 24 height 13
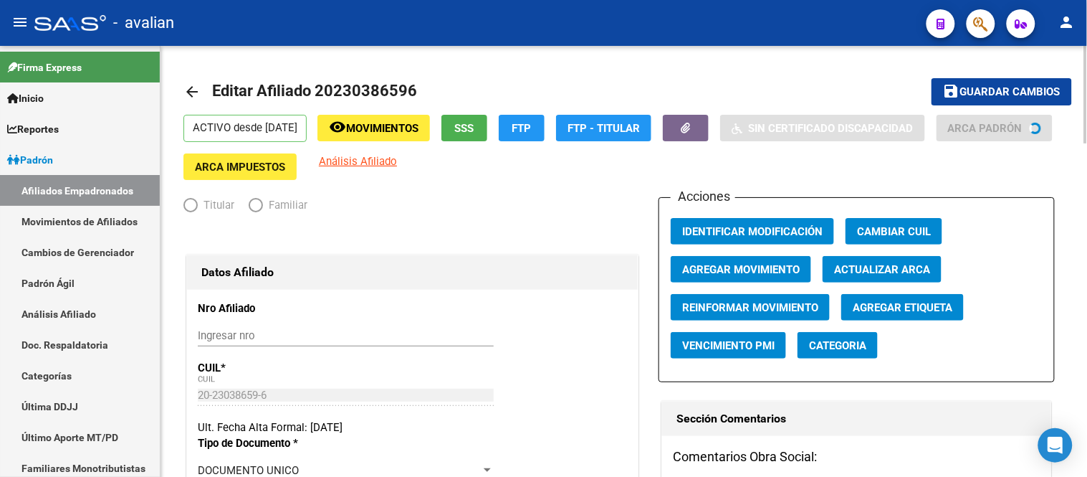
radio input "true"
type input "30-70151273-8"
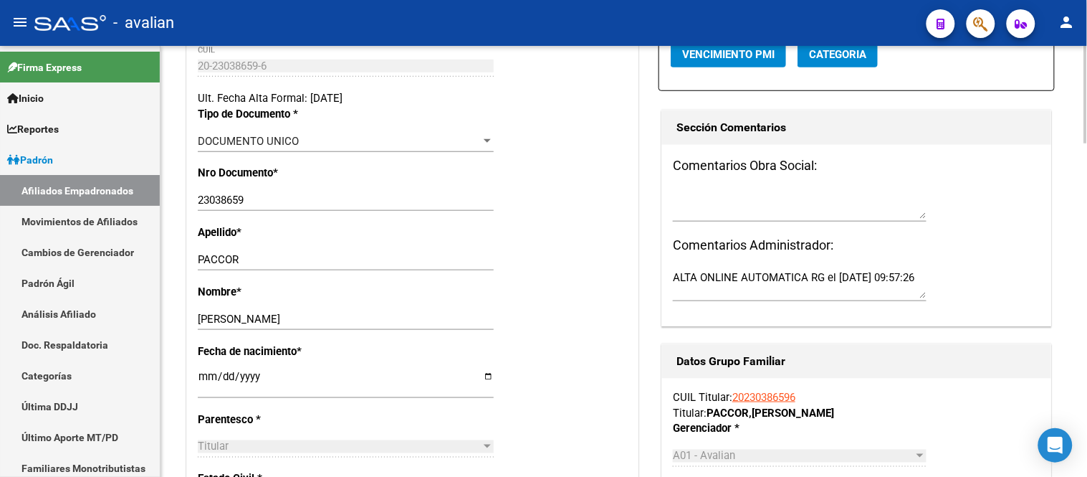
scroll to position [398, 0]
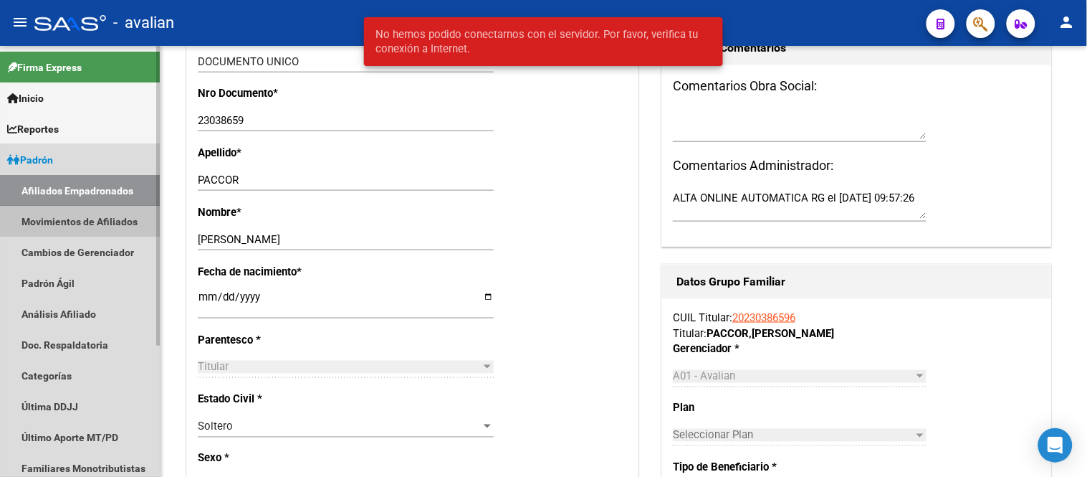
click at [95, 216] on link "Movimientos de Afiliados" at bounding box center [80, 221] width 160 height 31
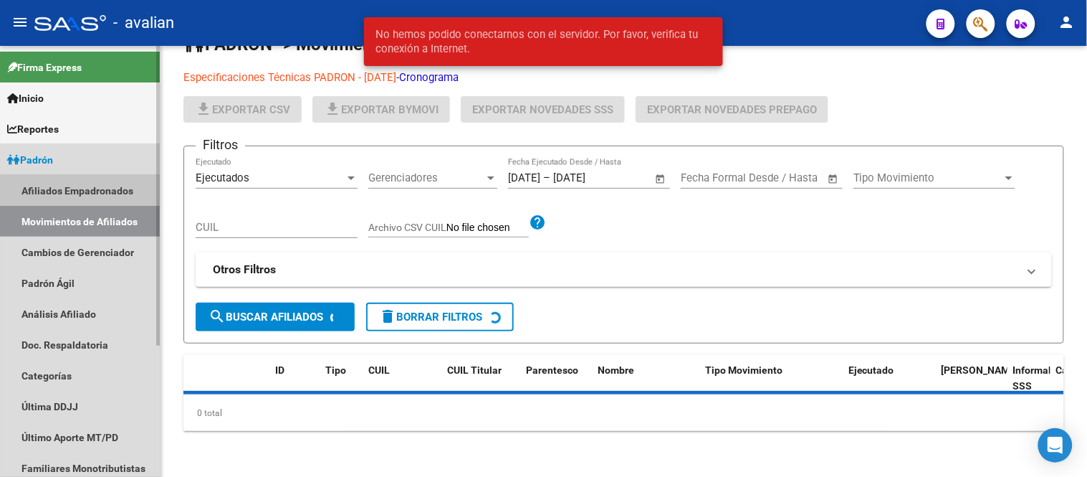
click at [94, 191] on link "Afiliados Empadronados" at bounding box center [80, 190] width 160 height 31
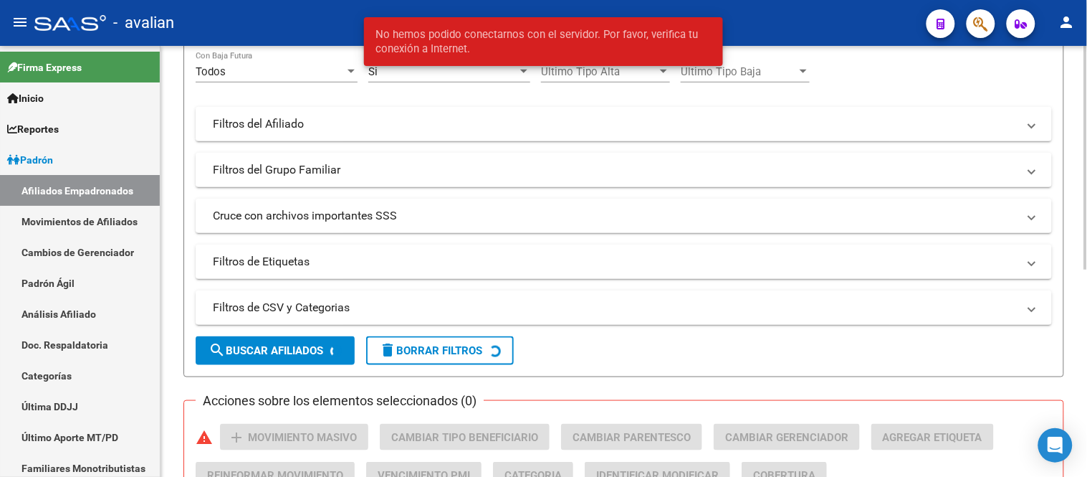
scroll to position [82, 0]
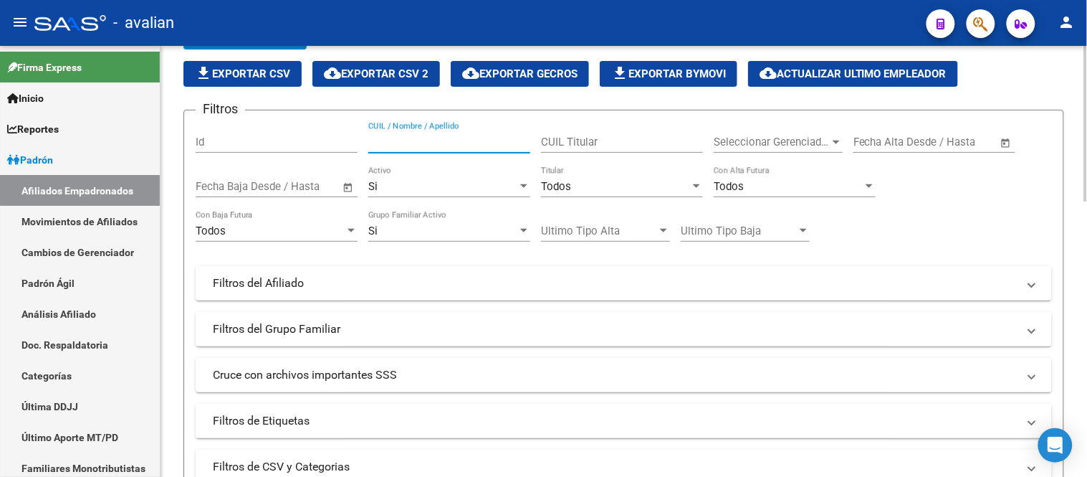
click at [446, 136] on input "CUIL / Nombre / Apellido" at bounding box center [449, 141] width 162 height 13
paste input "20323390100"
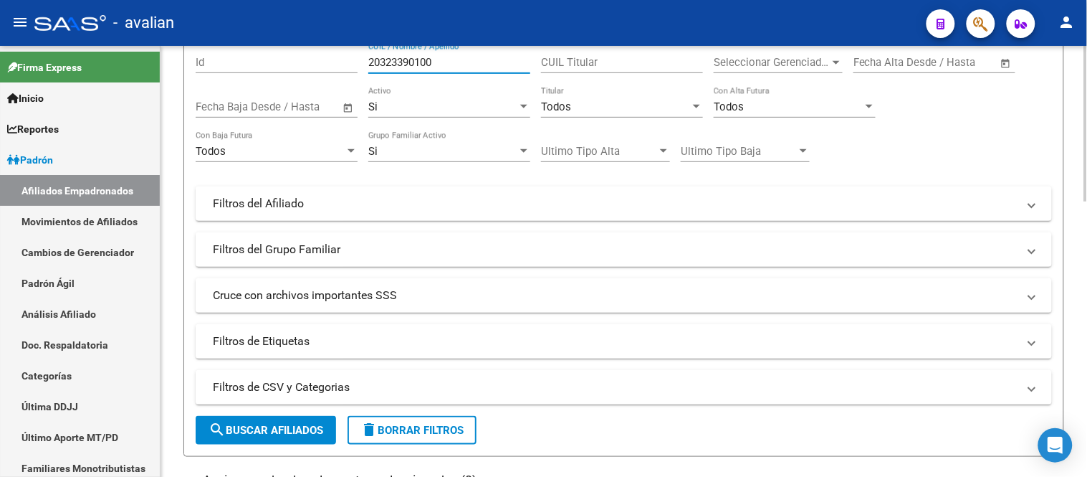
scroll to position [241, 0]
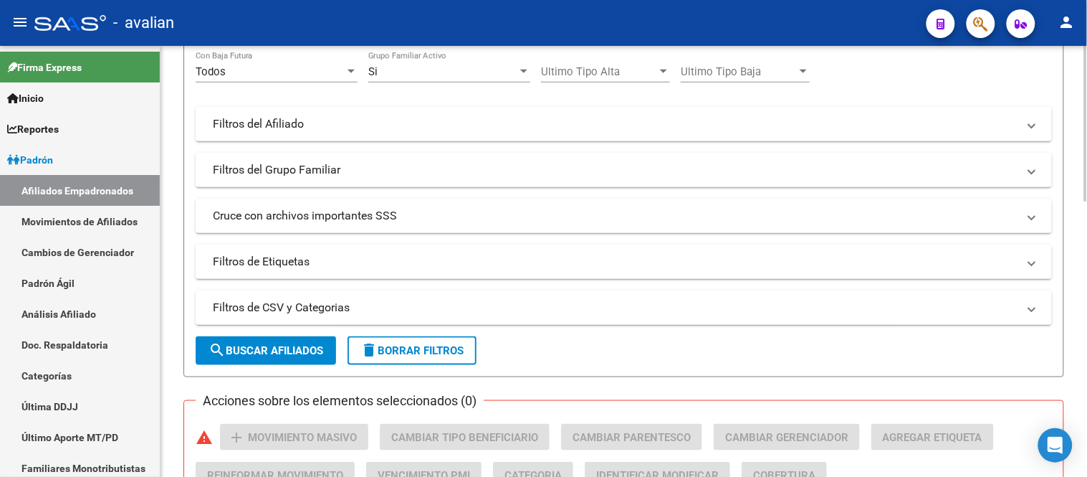
type input "20323390100"
click at [280, 353] on span "search Buscar Afiliados" at bounding box center [266, 350] width 115 height 13
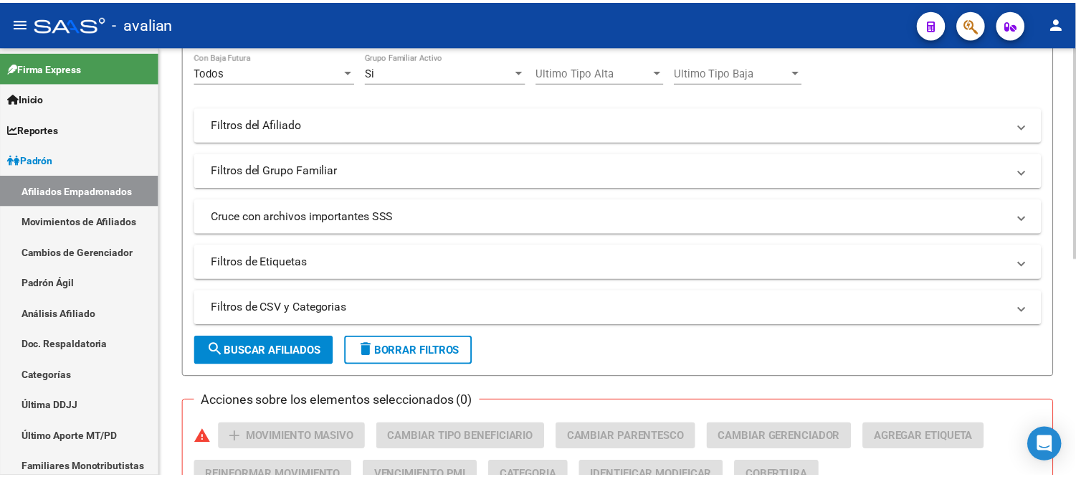
scroll to position [445, 0]
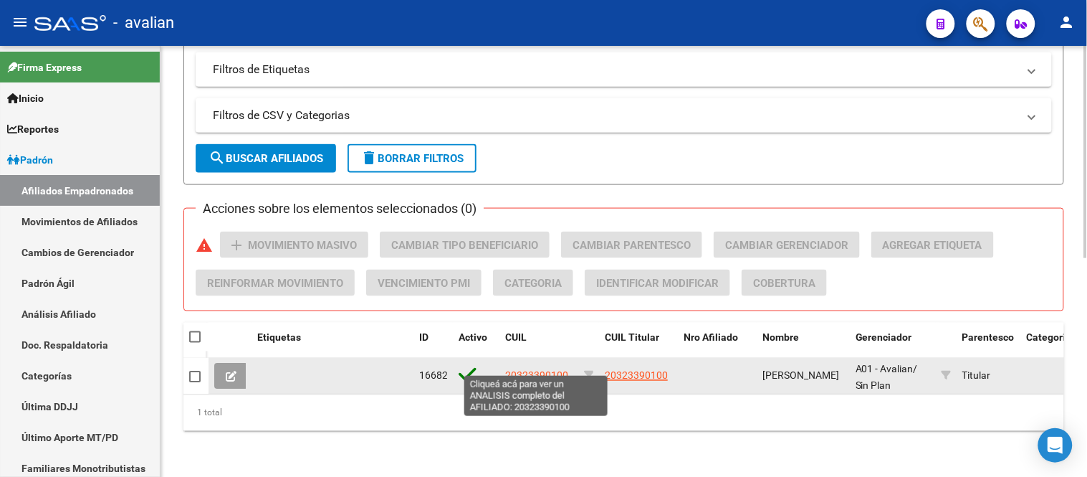
click at [515, 370] on span "20323390100" at bounding box center [536, 375] width 63 height 11
type textarea "20323390100"
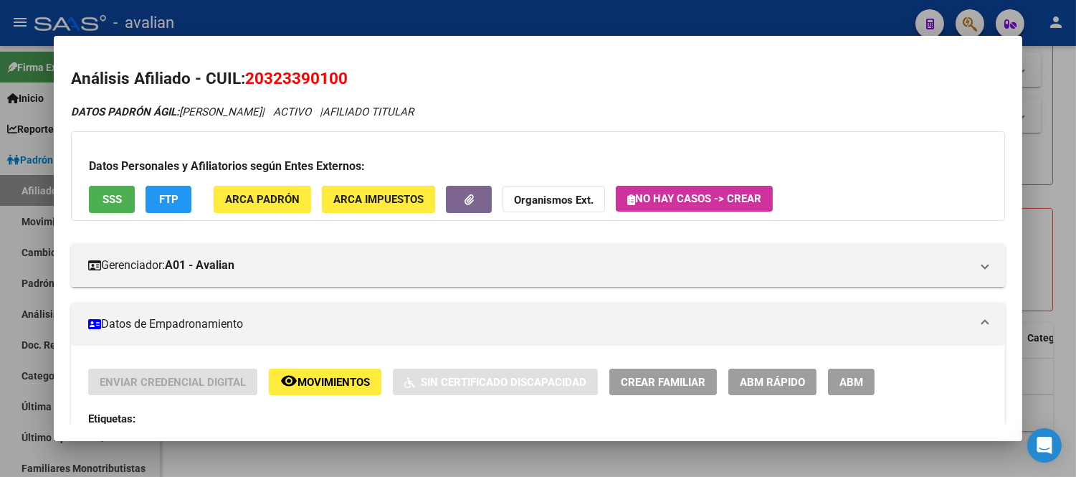
click at [846, 378] on span "ABM" at bounding box center [851, 382] width 24 height 13
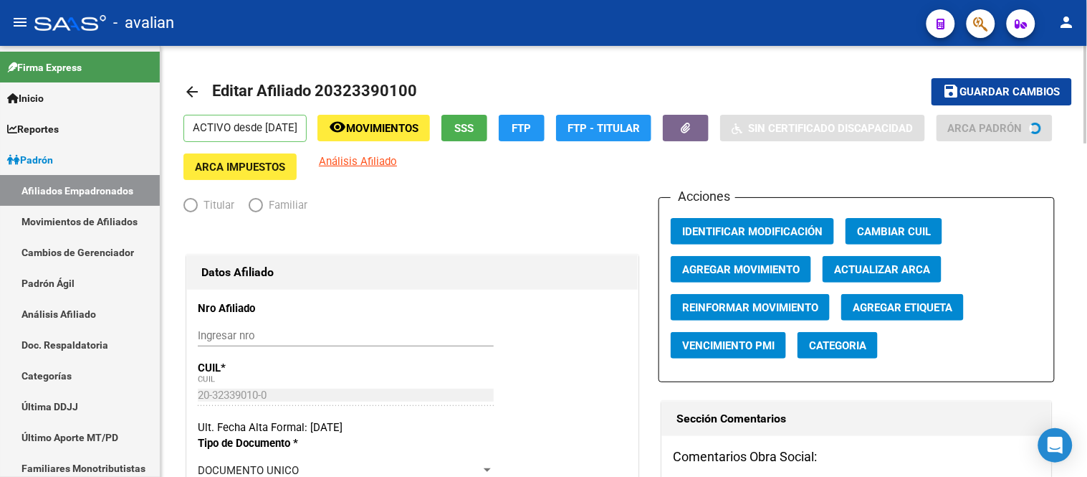
radio input "true"
type input "30-71422957-1"
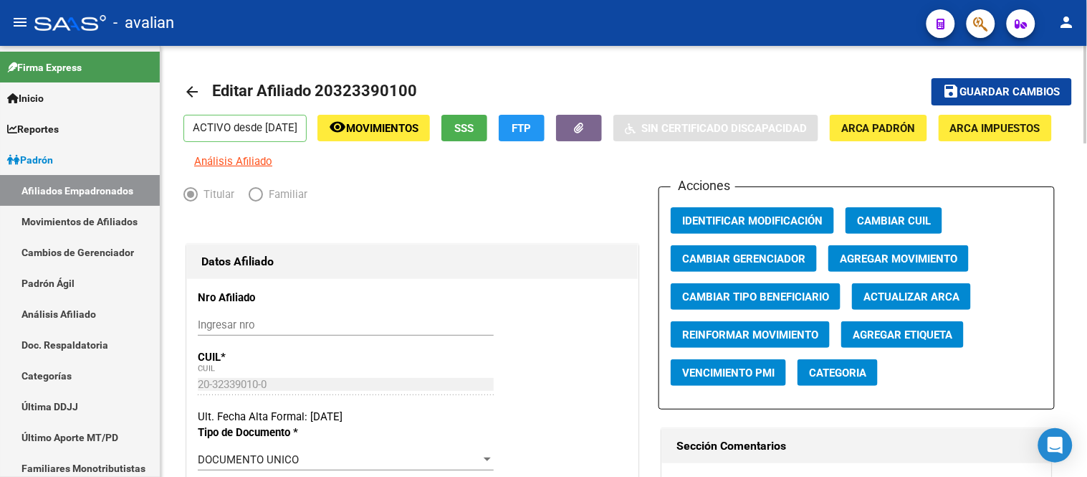
scroll to position [318, 0]
